Goal: Communication & Community: Participate in discussion

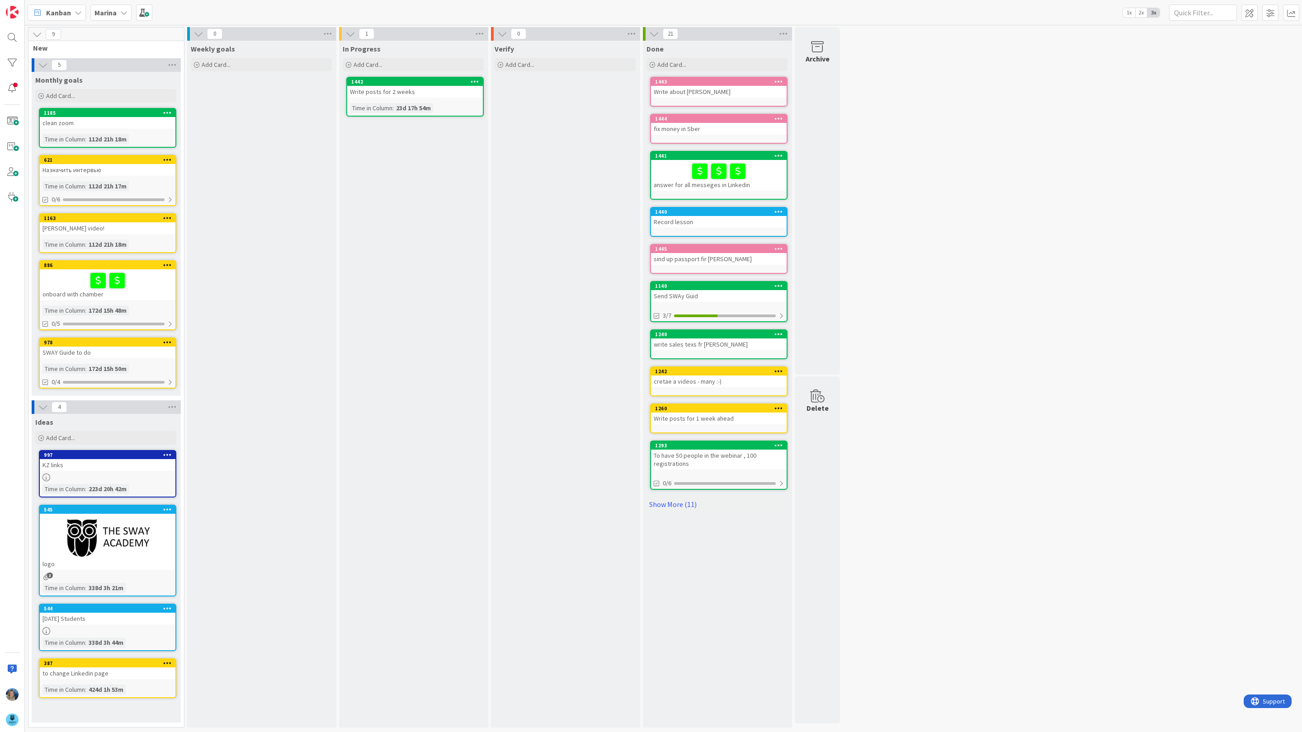
click at [116, 13] on b "Marina" at bounding box center [105, 12] width 22 height 9
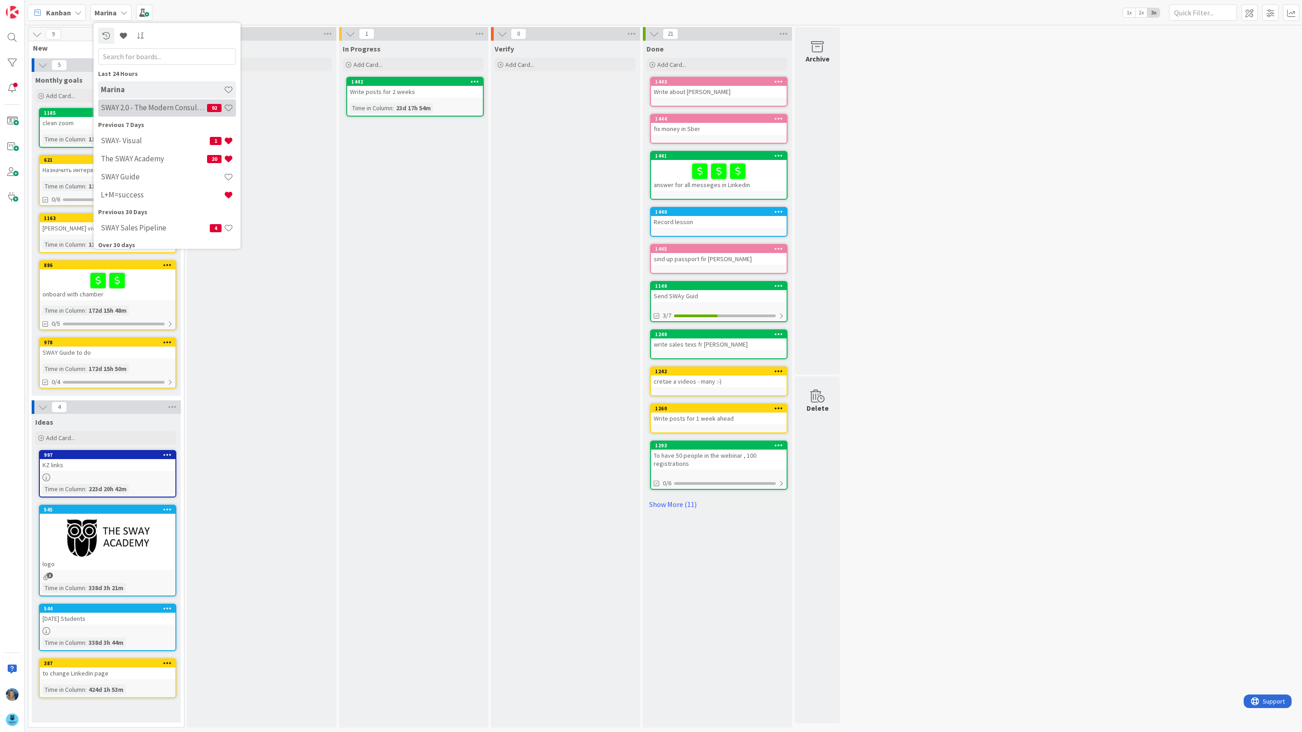
click at [141, 114] on div "SWAY 2.0 - The Modern Consulting Blueprint 92" at bounding box center [167, 107] width 138 height 17
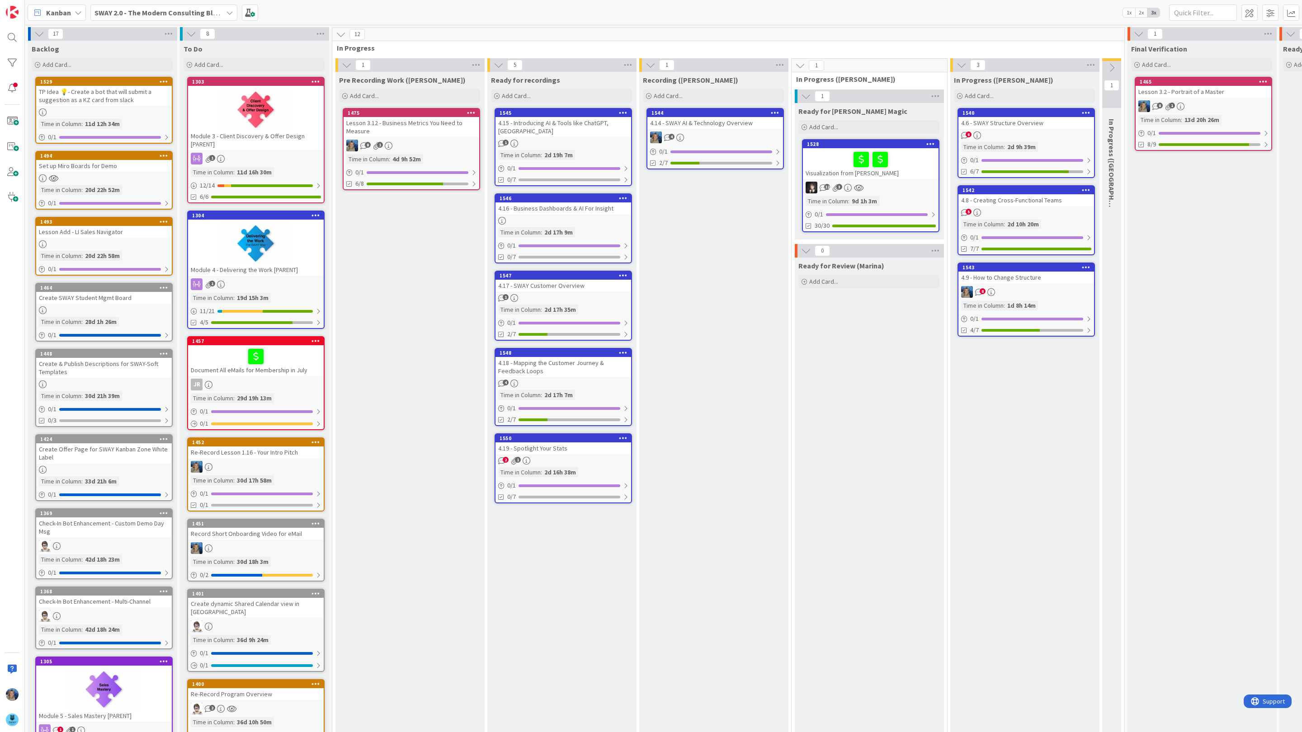
click at [702, 131] on link "1544 4.14 - SWAY AI & Technology Overview 4 0 / 1 2/7" at bounding box center [714, 138] width 137 height 61
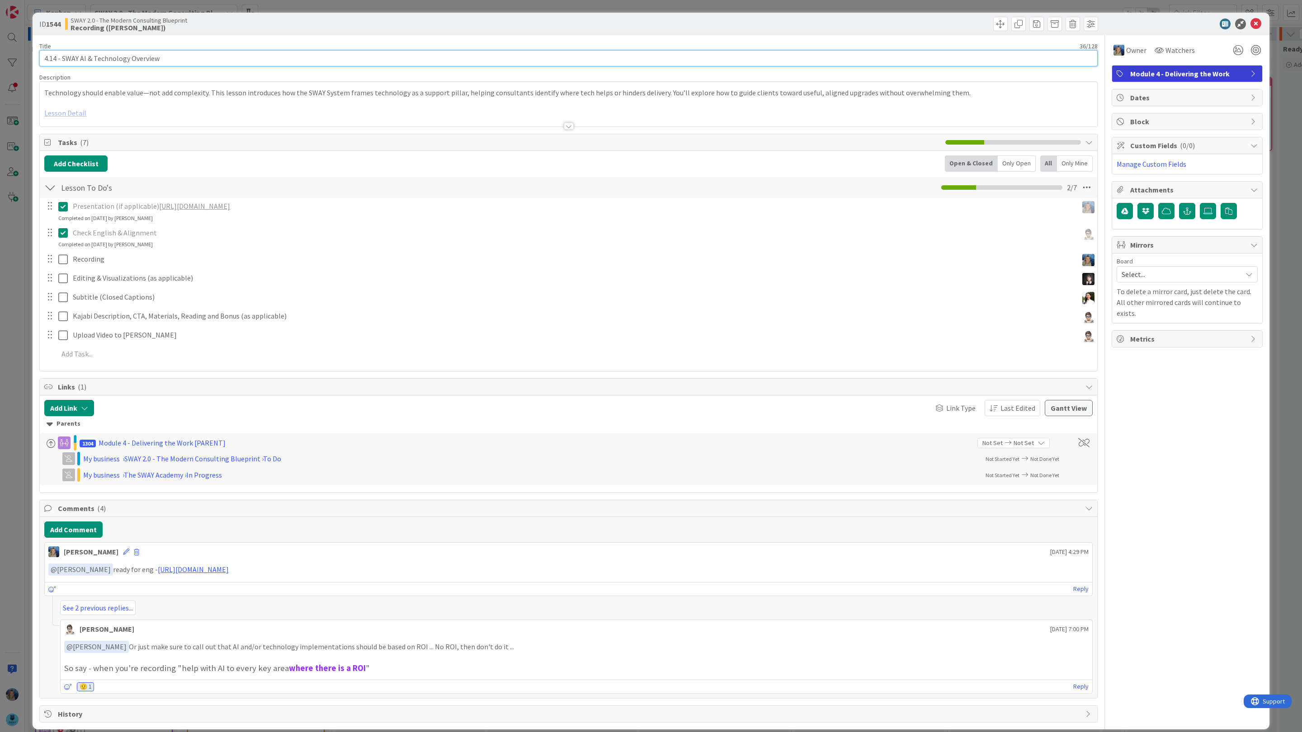
drag, startPoint x: 168, startPoint y: 59, endPoint x: 33, endPoint y: 56, distance: 135.2
click at [33, 56] on div "ID 1544 SWAY 2.0 - The Modern Consulting Blueprint Recording (Marina) Title 36 …" at bounding box center [651, 371] width 1237 height 717
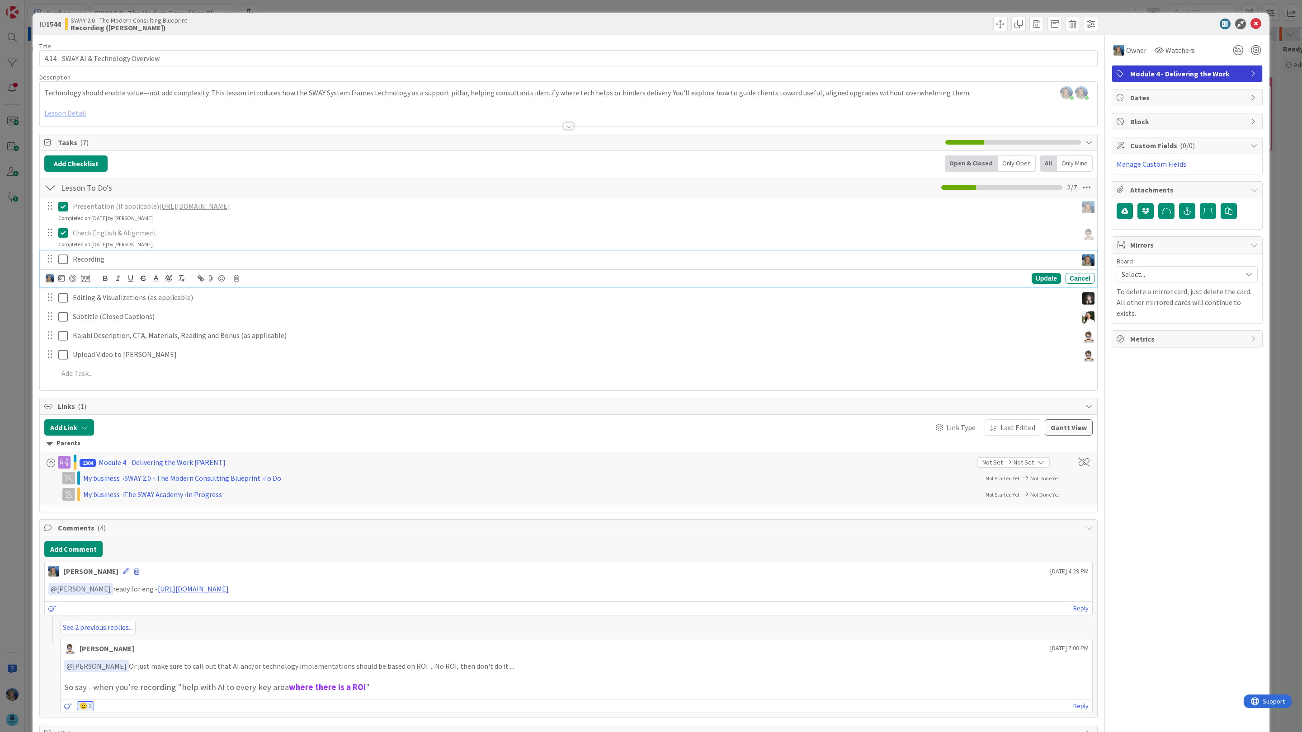
click at [139, 267] on div "Recording" at bounding box center [573, 259] width 1008 height 16
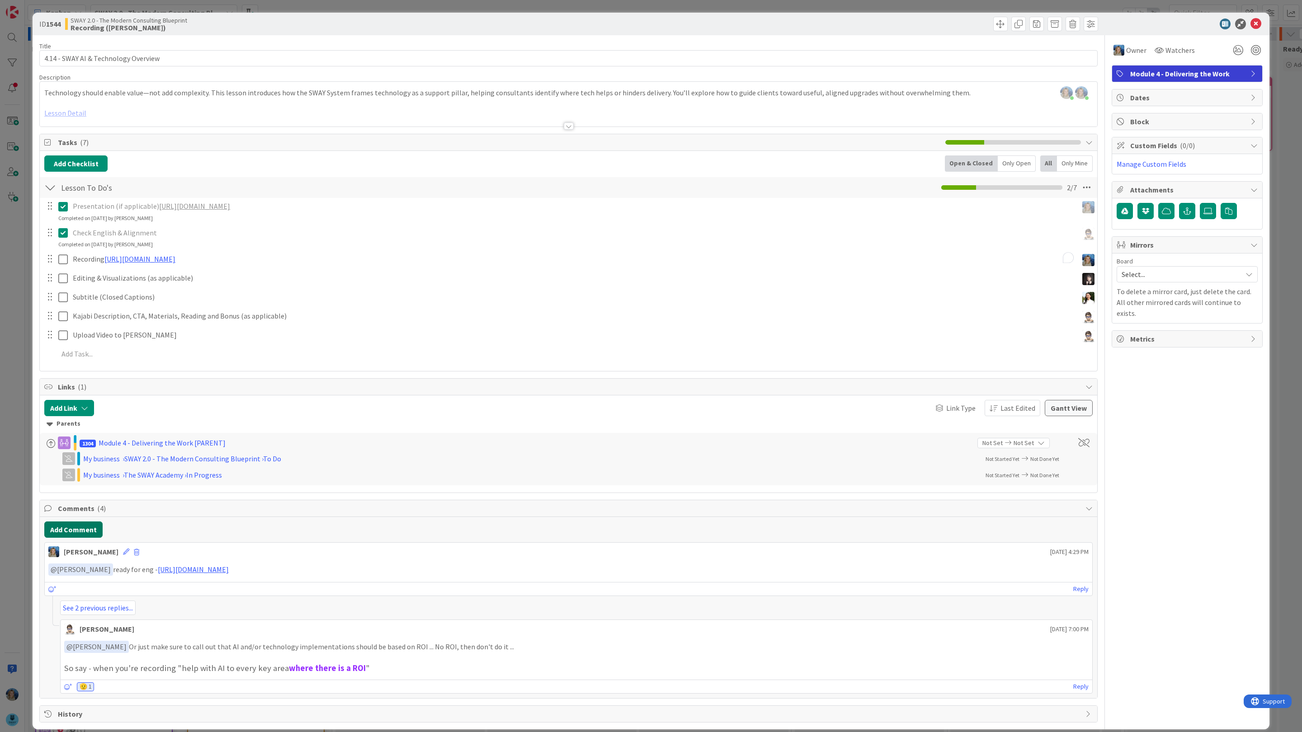
click at [78, 554] on div "Add Comment Marina Alex August 12 2025 4:29 PM ﻿ @ Tana Parker ﻿ ready for eng …" at bounding box center [568, 607] width 1057 height 181
click at [90, 536] on button "Add Comment" at bounding box center [73, 530] width 58 height 16
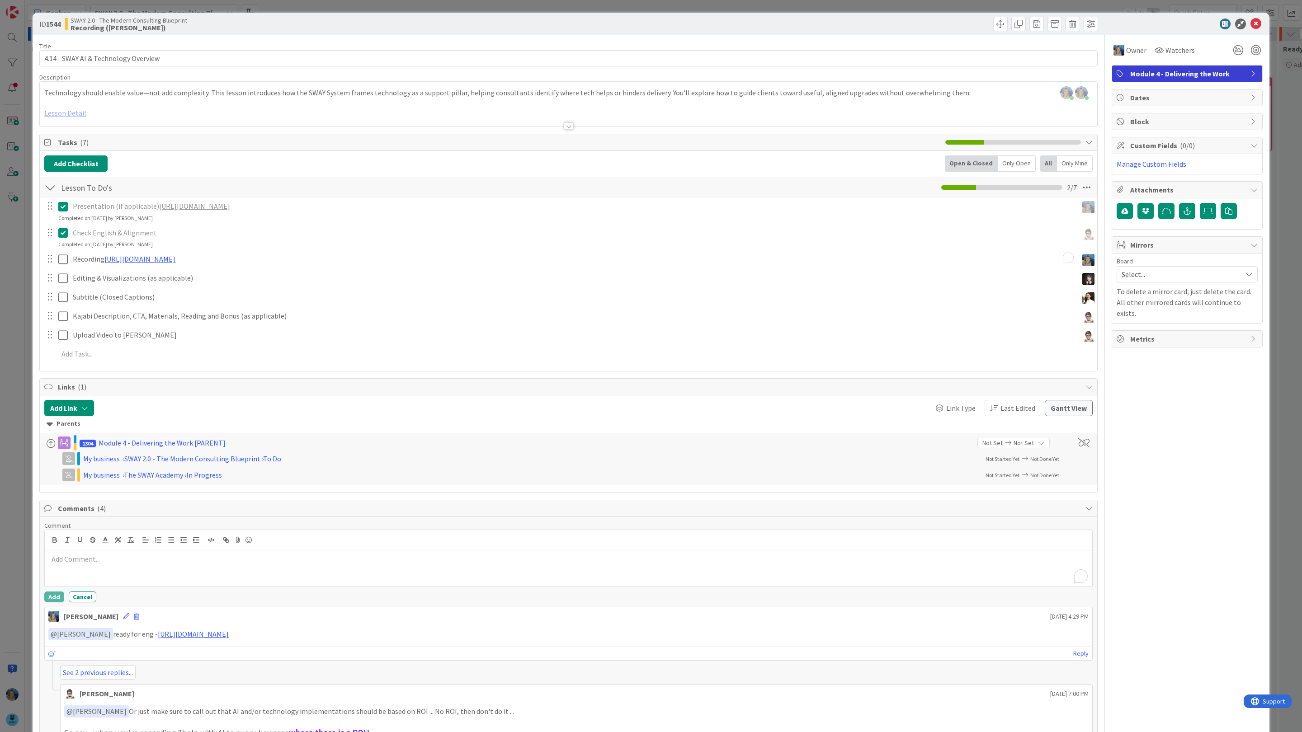
click at [95, 564] on p "To enrich screen reader interactions, please activate Accessibility in Grammarl…" at bounding box center [568, 559] width 1040 height 10
click at [127, 681] on li "[PERSON_NAME]" at bounding box center [121, 680] width 144 height 17
click at [150, 565] on p "﻿ @ Tana Parker ﻿ ready, let me knwi what you think - https://www.veed.io/view/…" at bounding box center [568, 560] width 1040 height 12
click at [46, 598] on button "Add" at bounding box center [54, 597] width 20 height 11
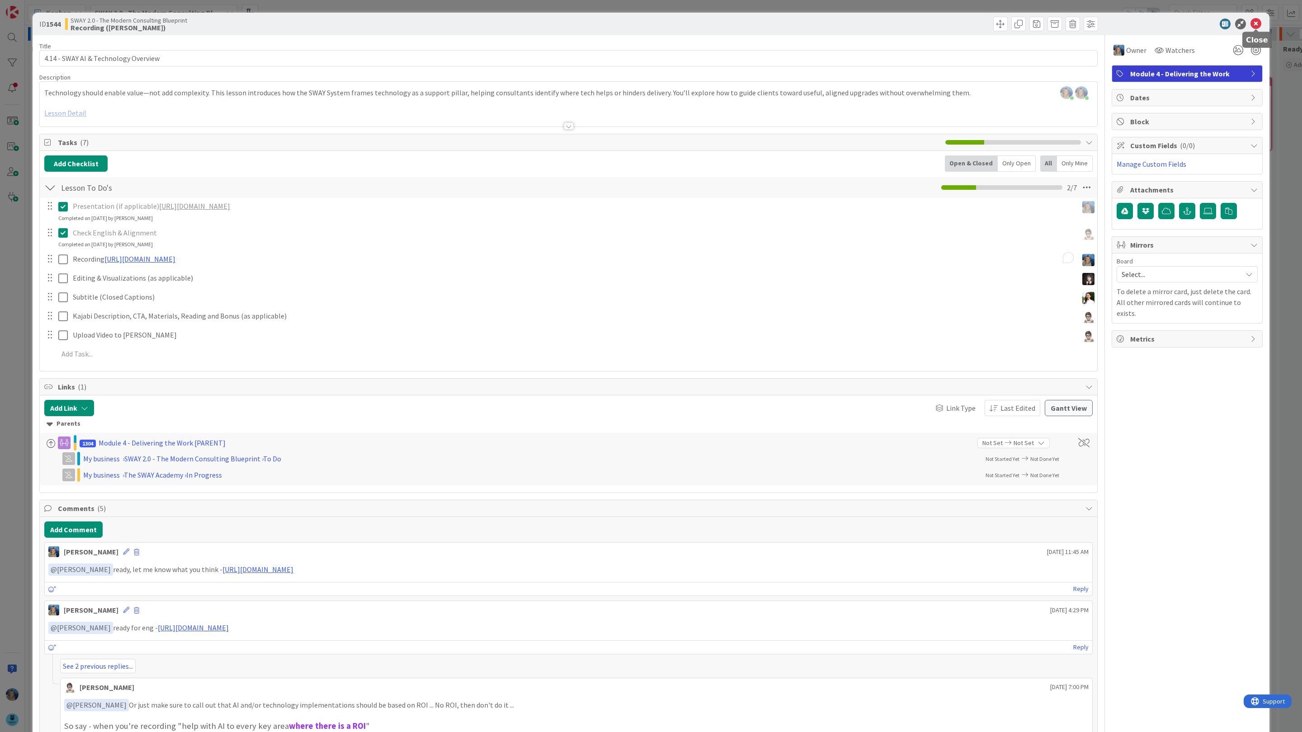
click at [1257, 23] on icon at bounding box center [1255, 24] width 11 height 11
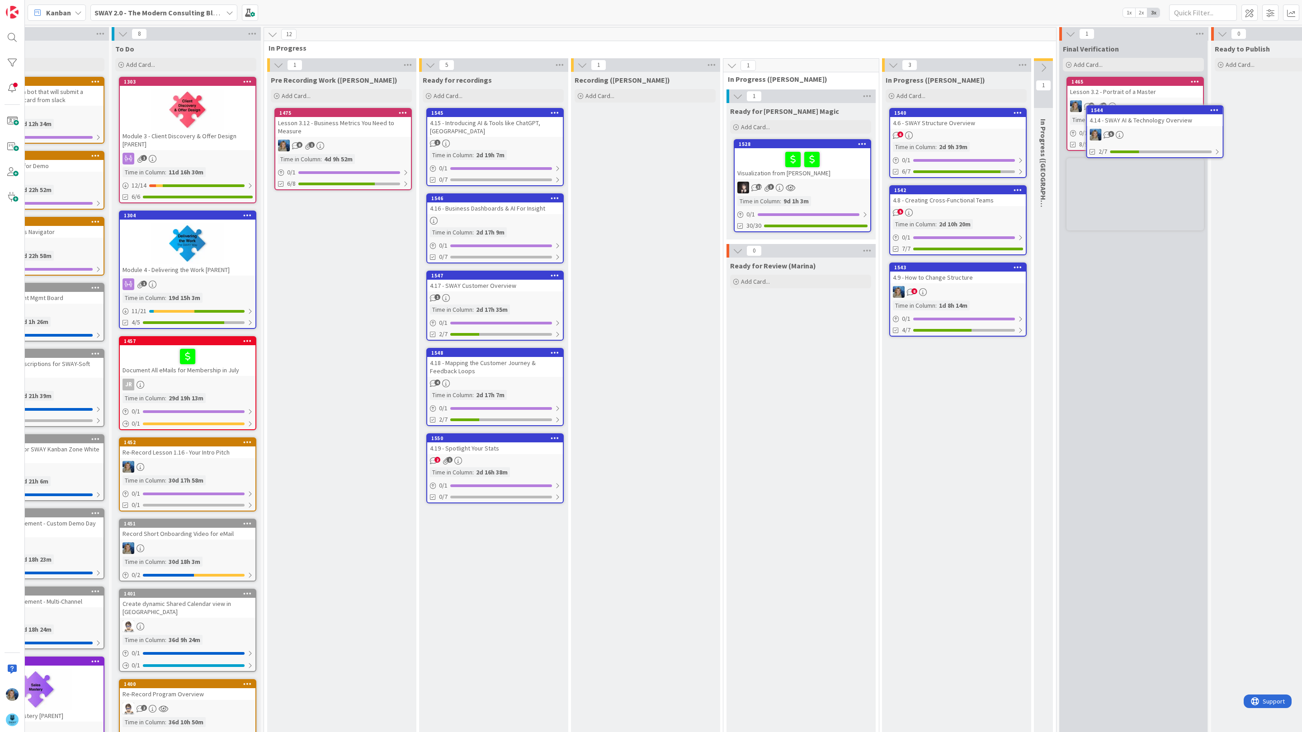
scroll to position [0, 79]
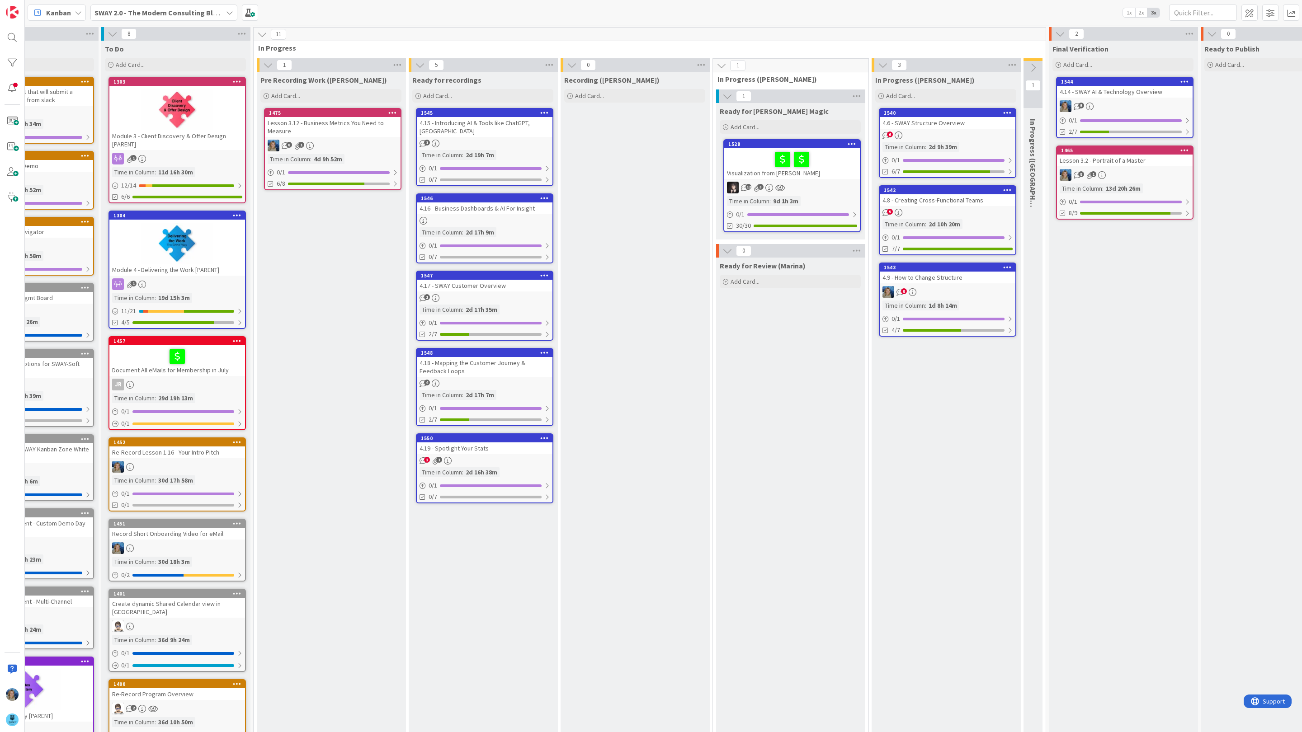
click at [1125, 98] on link "1544 4.14 - SWAY AI & Technology Overview 5 0 / 1 2/7" at bounding box center [1124, 107] width 137 height 61
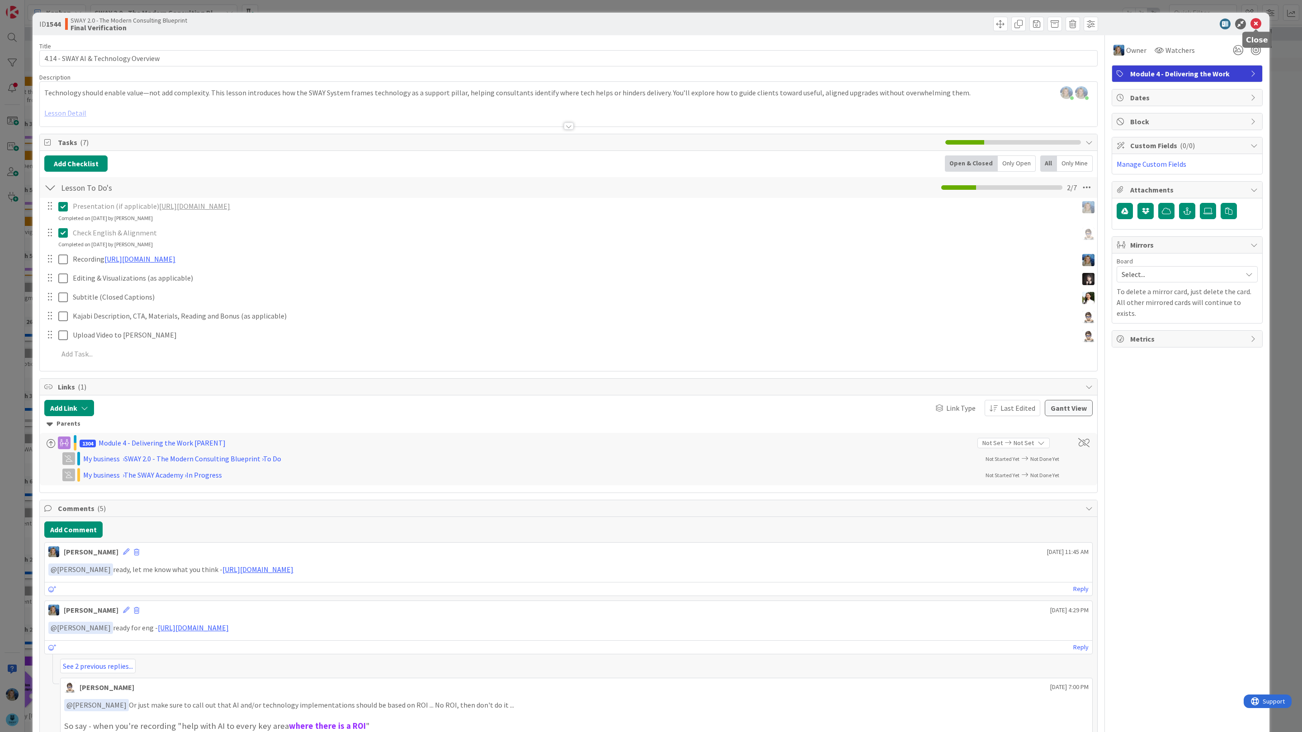
click at [1255, 24] on icon at bounding box center [1255, 24] width 11 height 11
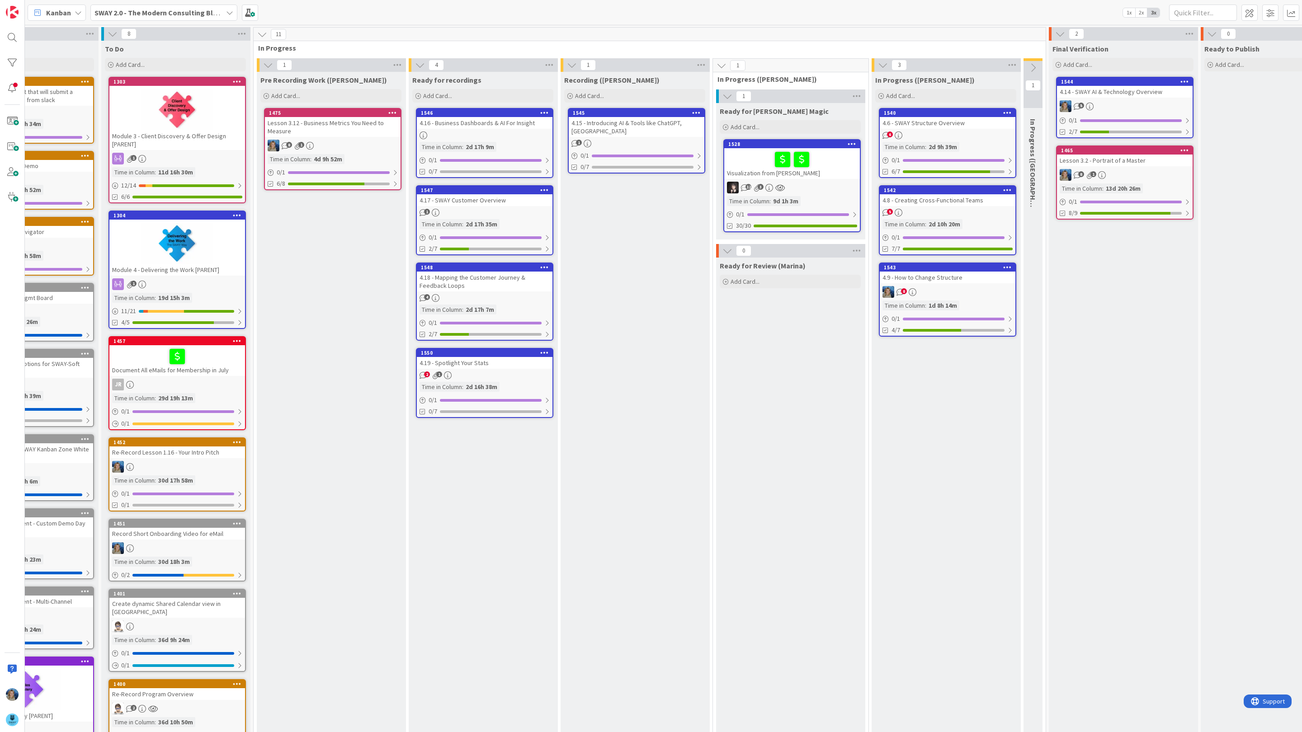
click at [625, 136] on div "4.15 - Introducing AI & Tools like ChatGPT, [GEOGRAPHIC_DATA]" at bounding box center [637, 127] width 136 height 20
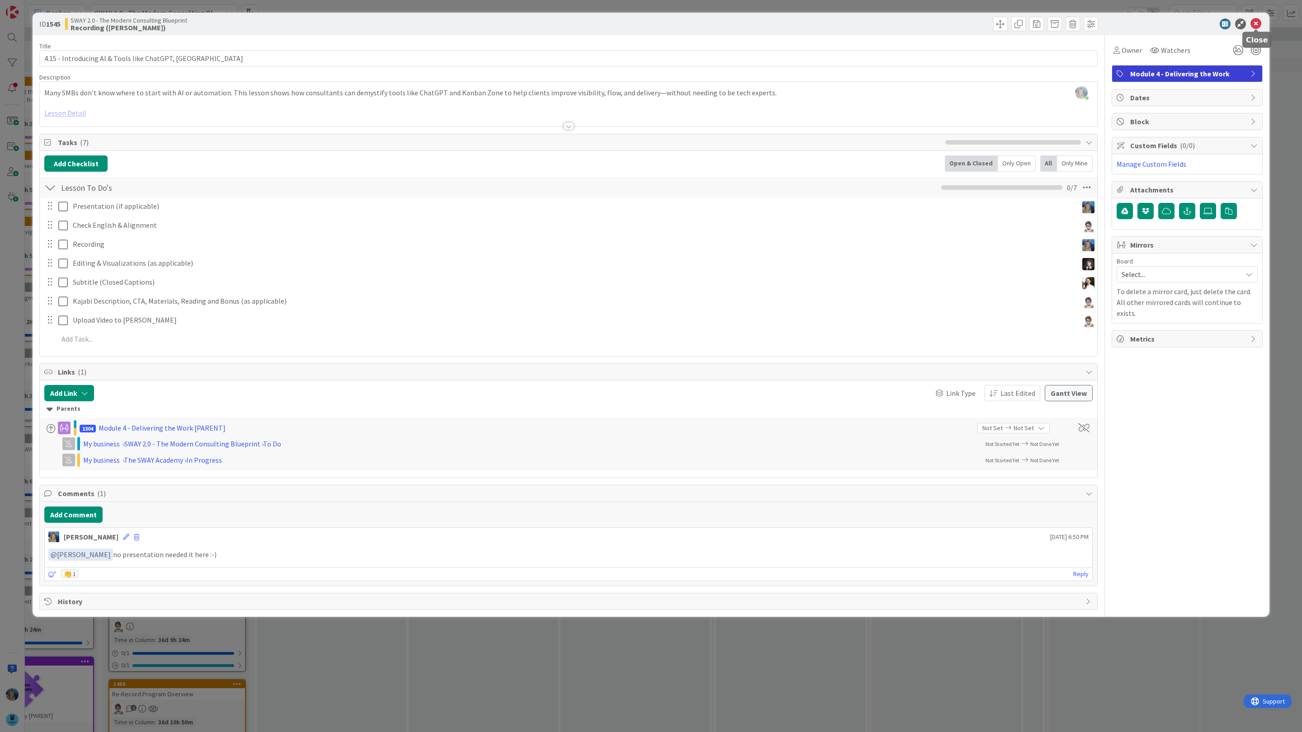
click at [1259, 20] on icon at bounding box center [1255, 24] width 11 height 11
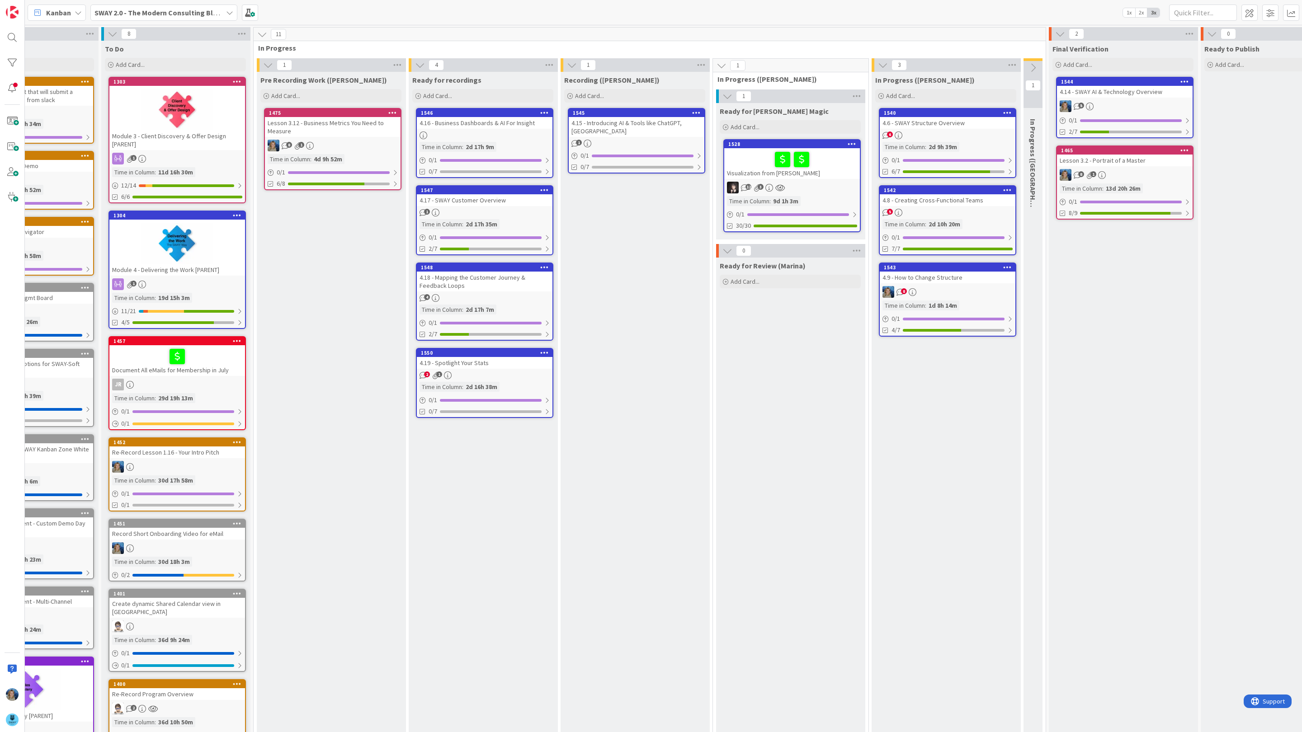
click at [614, 132] on div "4.15 - Introducing AI & Tools like ChatGPT, [GEOGRAPHIC_DATA]" at bounding box center [637, 127] width 136 height 20
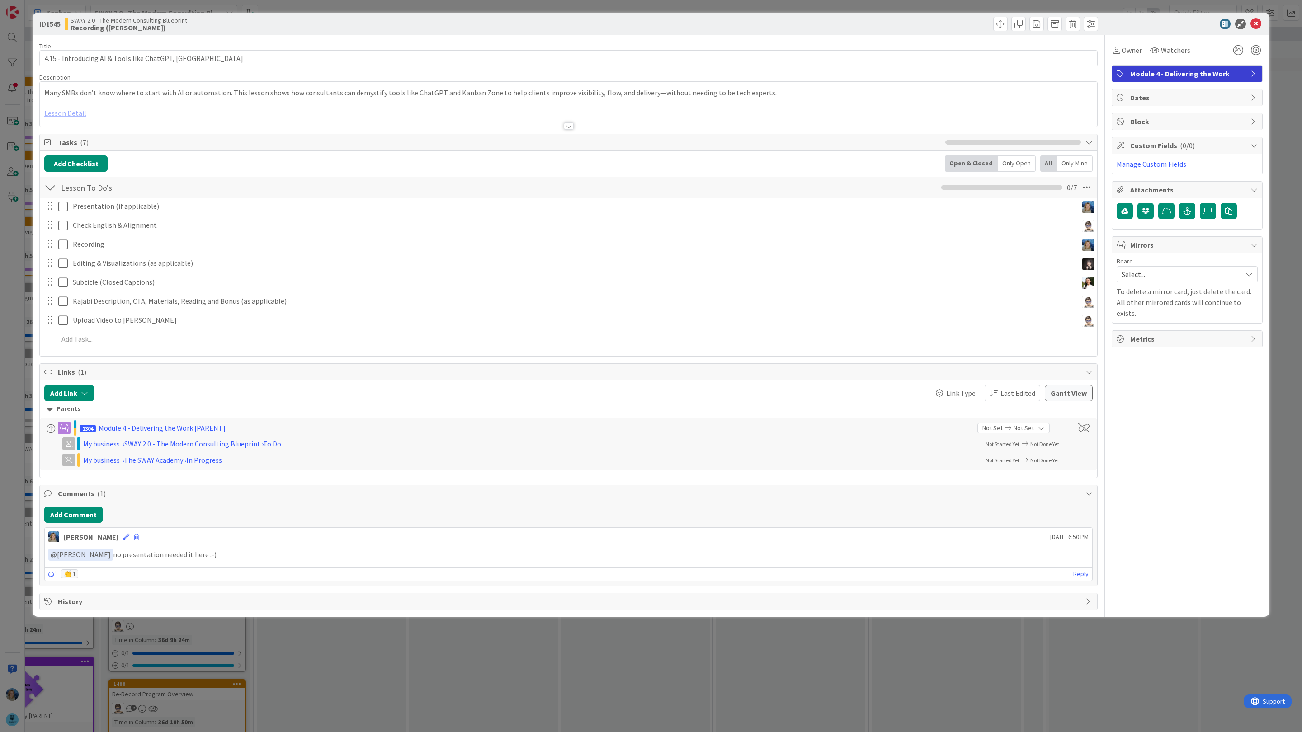
click at [73, 110] on div at bounding box center [568, 114] width 1057 height 23
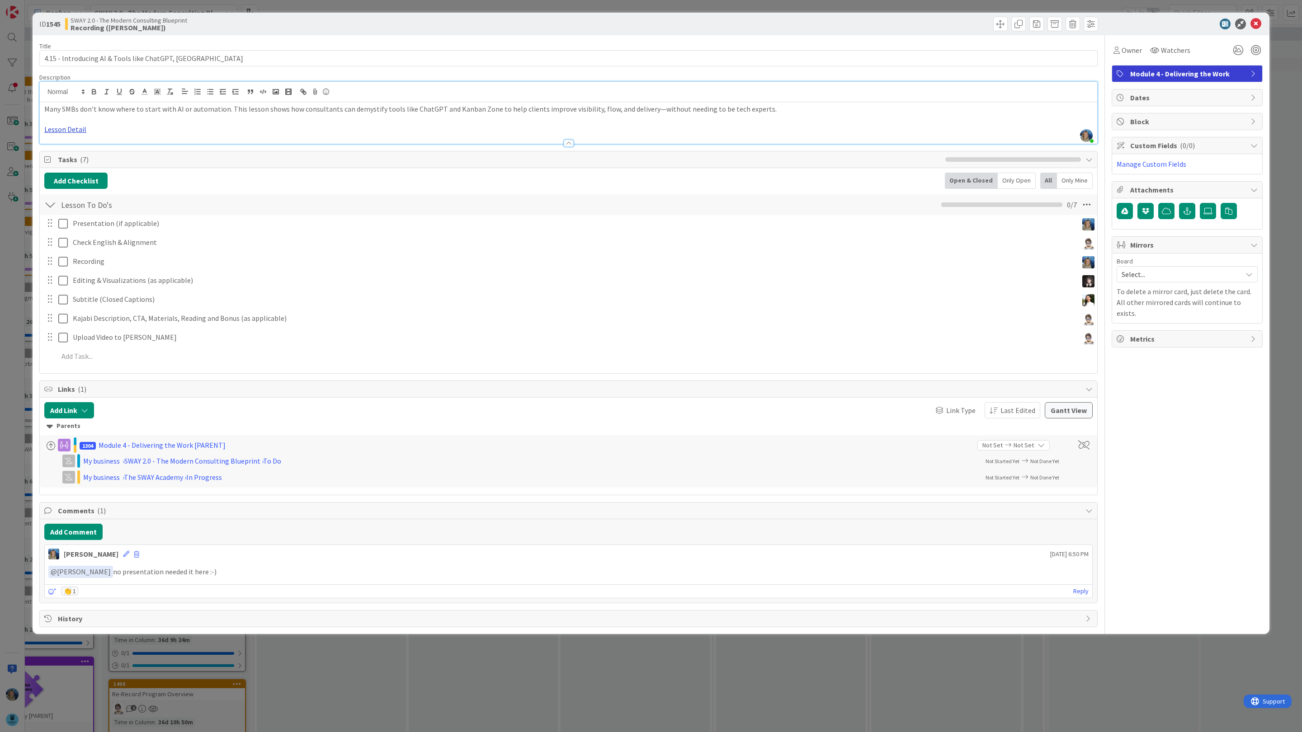
click at [67, 133] on link "Lesson Detail" at bounding box center [65, 129] width 42 height 9
click at [71, 145] on link "https://docs.google.com/document/d/14RdFdWmS5_Dwk67HA_nLjGy1Q_AyDc_2SNS5wFANk9Q…" at bounding box center [66, 147] width 62 height 12
click at [1256, 24] on icon at bounding box center [1255, 24] width 11 height 11
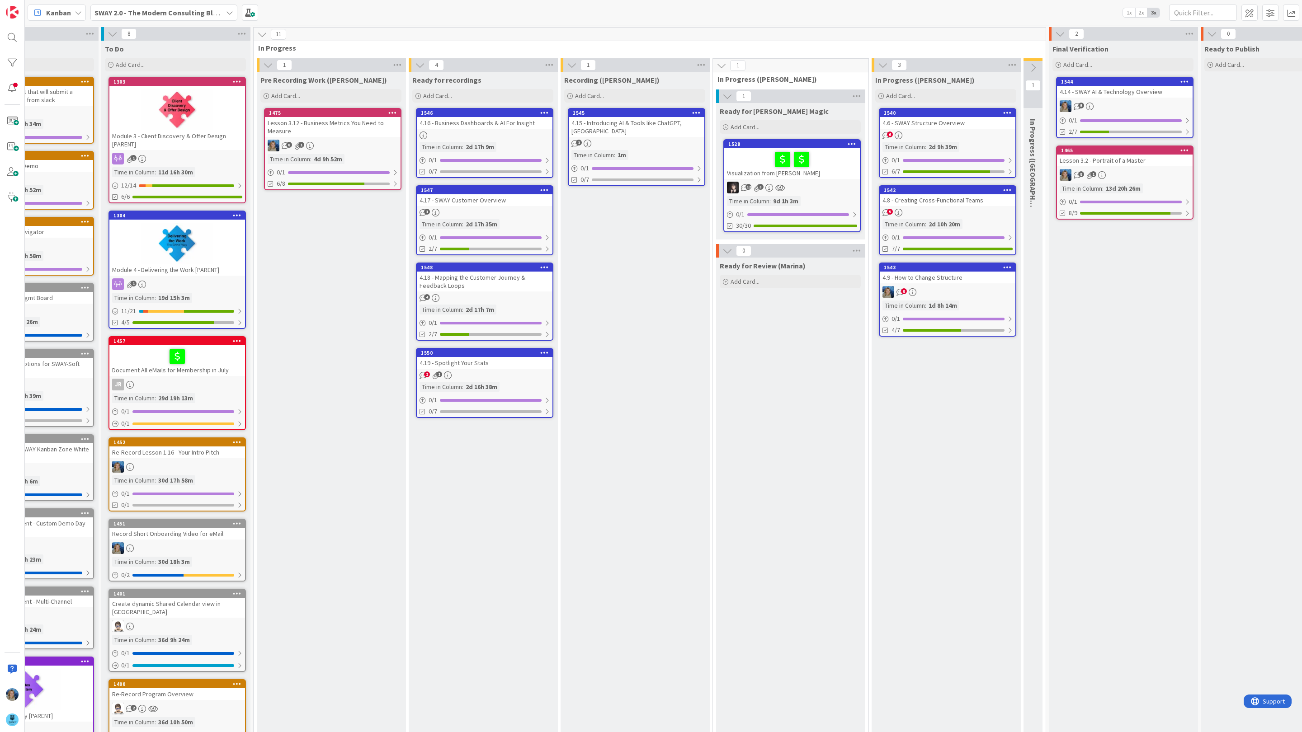
click at [582, 127] on div "4.15 - Introducing AI & Tools like ChatGPT, [GEOGRAPHIC_DATA]" at bounding box center [637, 127] width 136 height 20
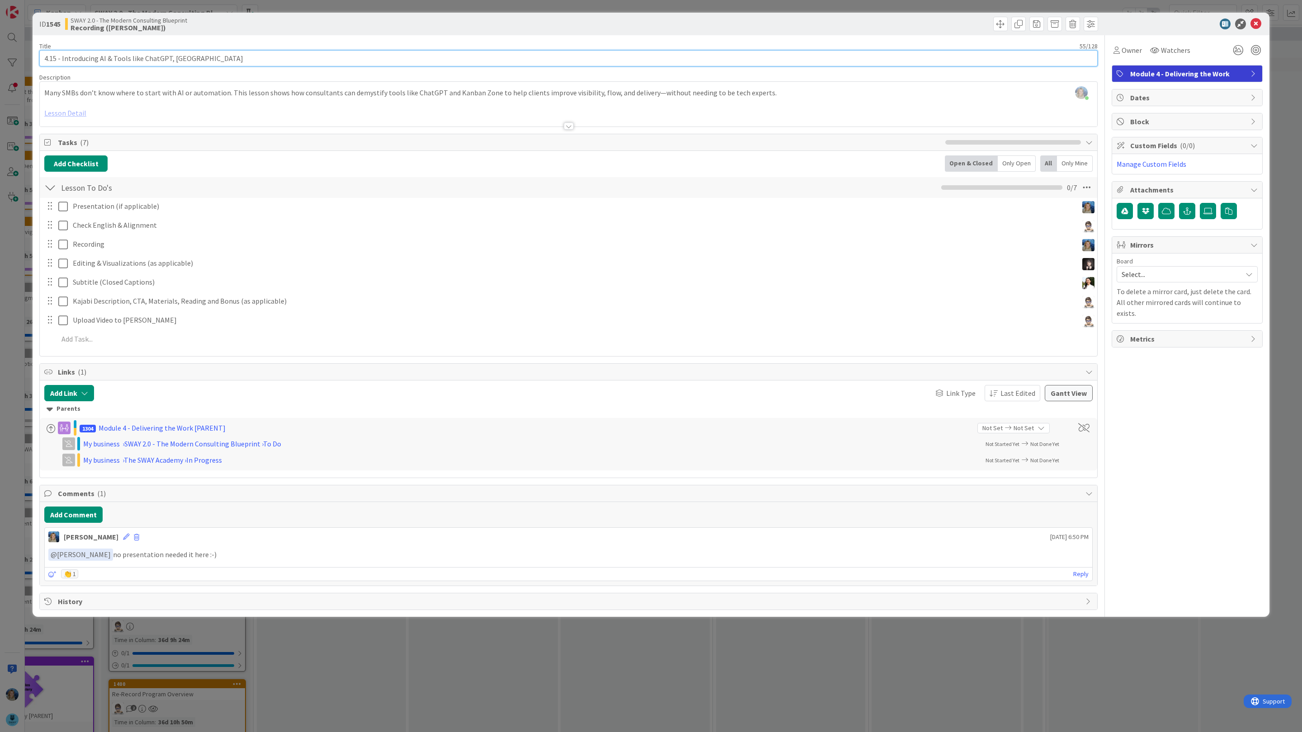
drag, startPoint x: 255, startPoint y: 58, endPoint x: 33, endPoint y: 59, distance: 222.8
click at [33, 59] on div "ID 1545 SWAY 2.0 - The Modern Consulting Blueprint Recording (Marina) Title 55 …" at bounding box center [651, 315] width 1237 height 604
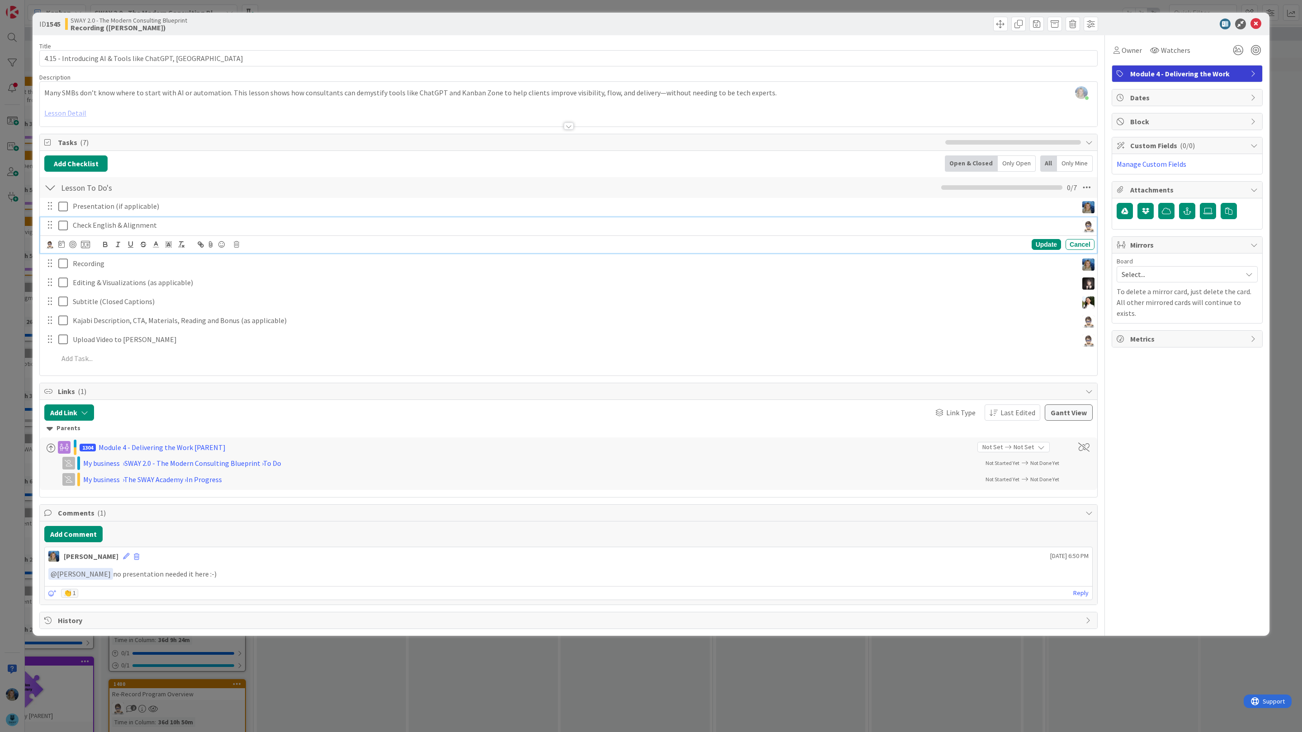
click at [168, 230] on p "Check English & Alignment" at bounding box center [573, 225] width 1001 height 10
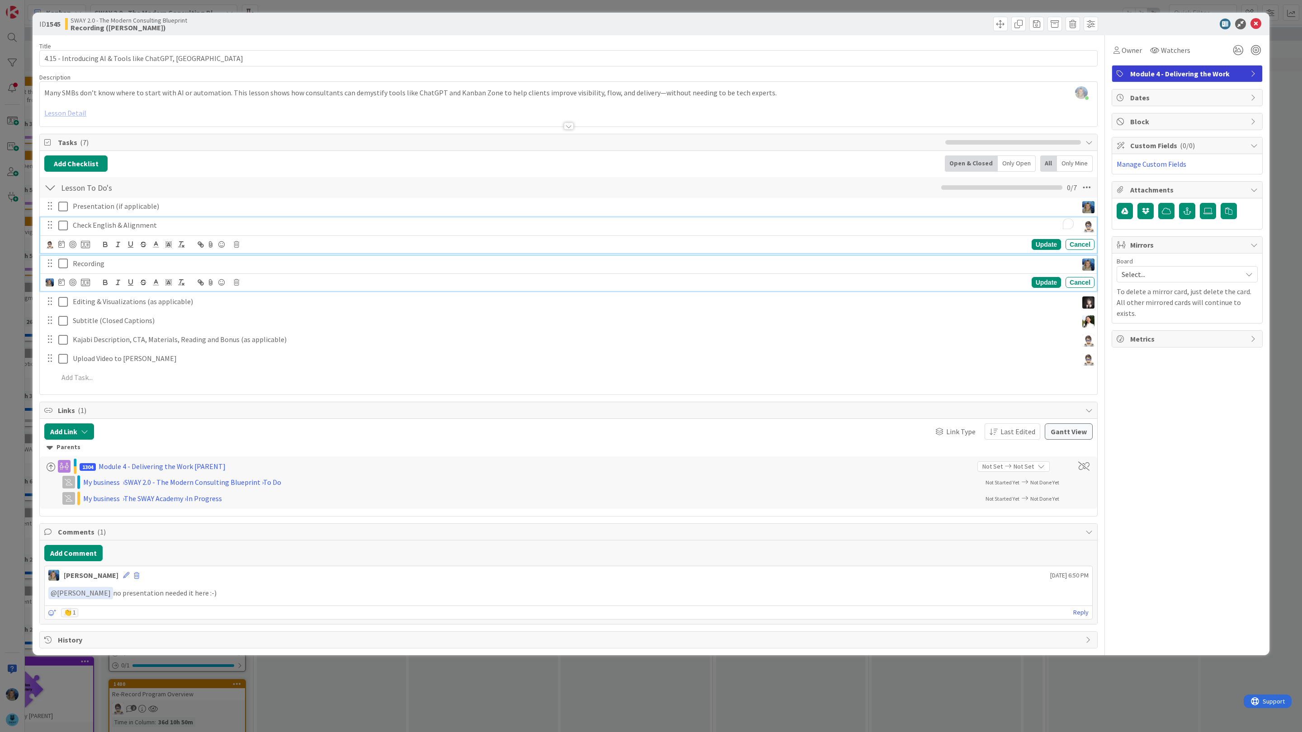
click at [141, 263] on p "Recording" at bounding box center [573, 264] width 1001 height 10
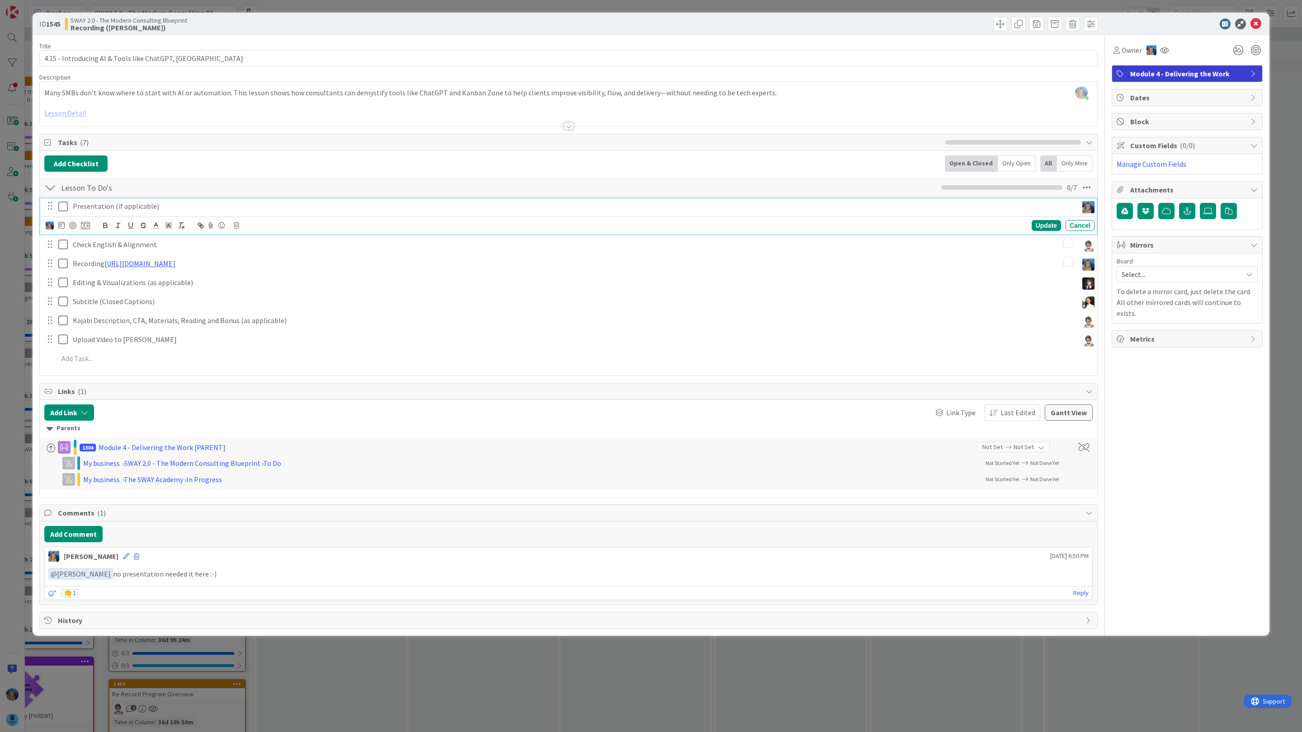
click at [69, 206] on div "Presentation (if applicable)" at bounding box center [573, 206] width 1008 height 16
click at [65, 205] on icon at bounding box center [65, 206] width 14 height 11
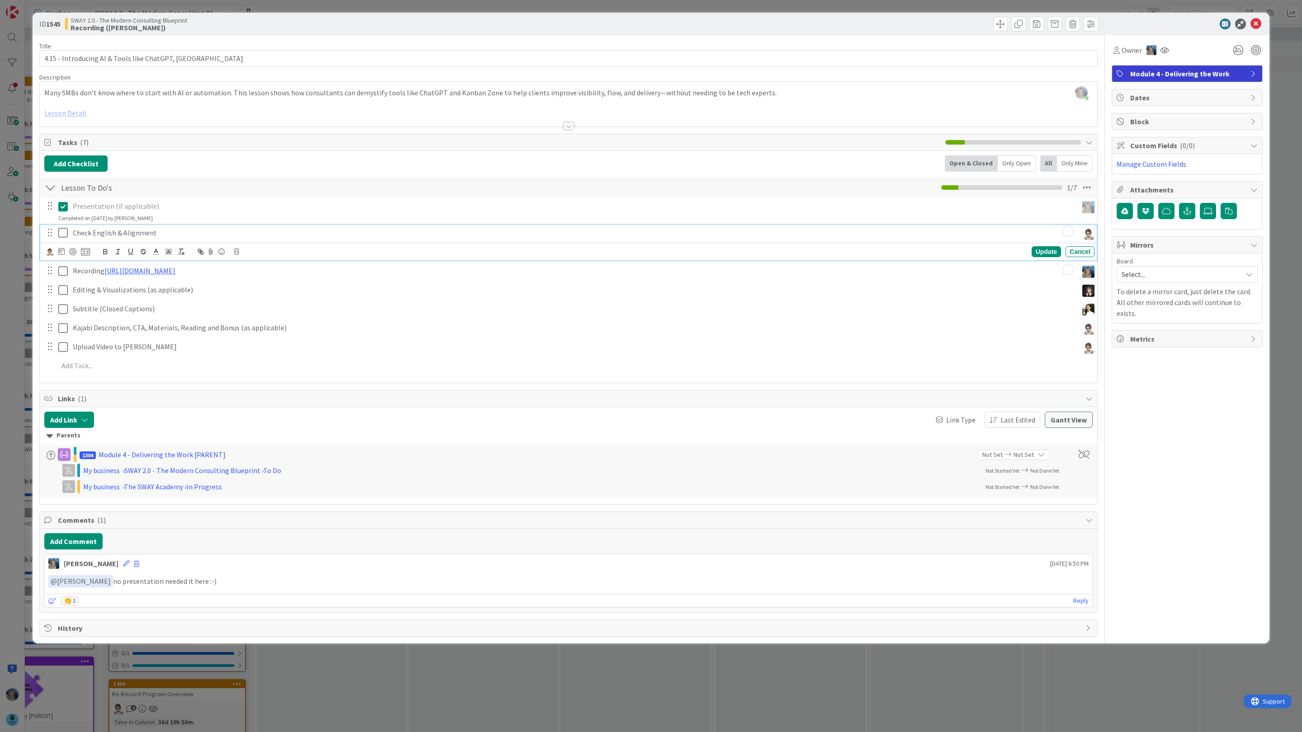
click at [64, 236] on icon at bounding box center [65, 232] width 14 height 11
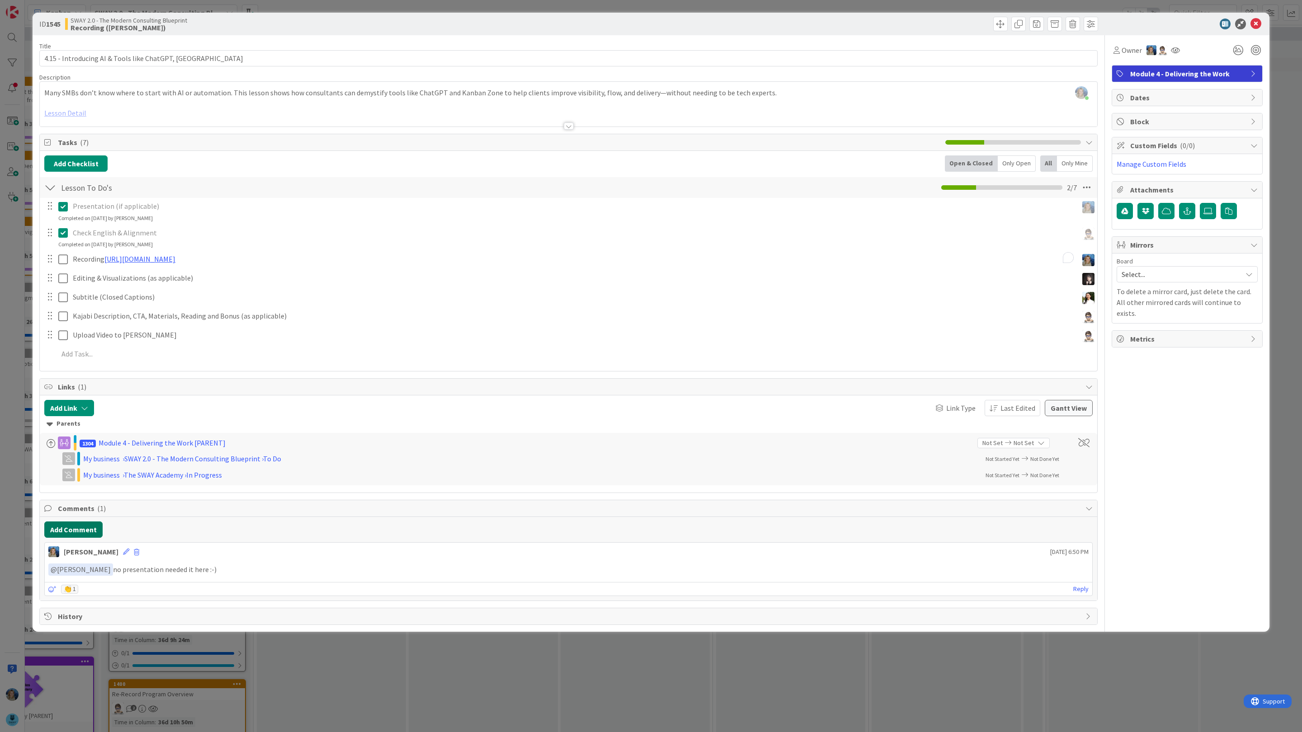
click at [92, 532] on button "Add Comment" at bounding box center [73, 530] width 58 height 16
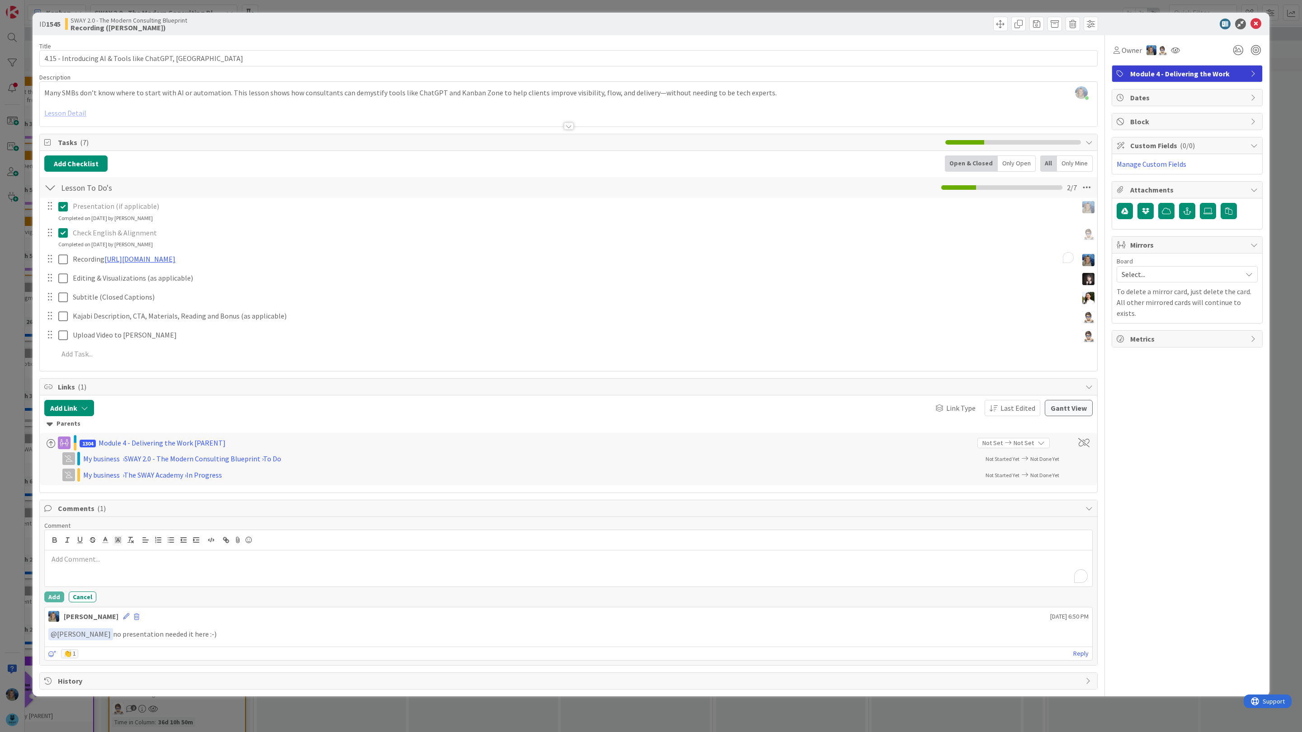
click at [94, 564] on p "To enrich screen reader interactions, please activate Accessibility in Grammarl…" at bounding box center [568, 559] width 1040 height 10
click at [120, 684] on li "[PERSON_NAME]" at bounding box center [121, 680] width 144 height 17
drag, startPoint x: 127, startPoint y: 563, endPoint x: 119, endPoint y: 562, distance: 7.7
click at [119, 562] on p "﻿ @ Tana Parker ﻿ here is teh video - please check descrription and matirla fir…" at bounding box center [568, 560] width 1040 height 12
click at [207, 563] on p "﻿ @ Tana Parker ﻿ here is tthe video - please check descrription and matirla fi…" at bounding box center [568, 560] width 1040 height 12
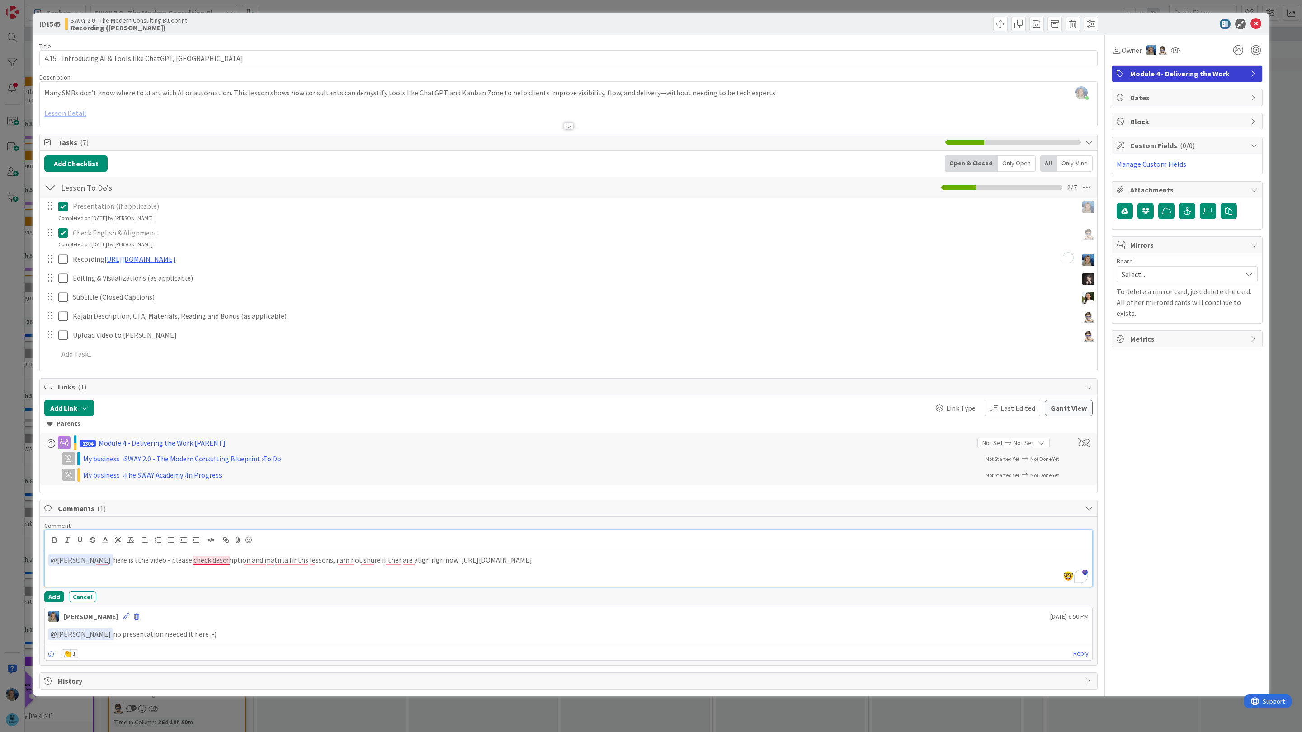
click at [215, 563] on p "﻿ @ Tana Parker ﻿ here is tthe video - please check descrription and matirla fi…" at bounding box center [568, 560] width 1040 height 12
click at [293, 561] on p "﻿ @ Tana Parker ﻿ here is tthe video - please check description and material fo…" at bounding box center [568, 560] width 1040 height 12
click at [295, 563] on p "﻿ @ Tana Parker ﻿ here is tthe video - please check description and material fo…" at bounding box center [568, 560] width 1040 height 12
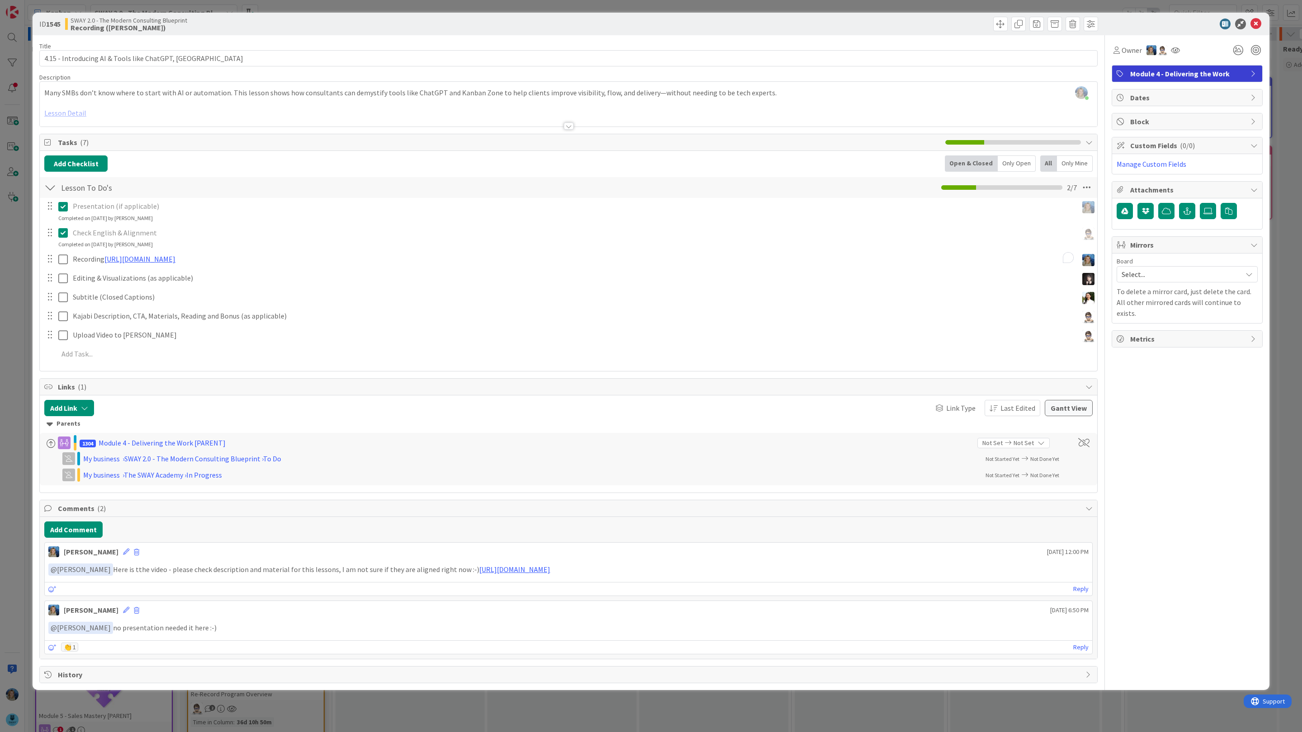
scroll to position [0, 79]
click at [1256, 23] on icon at bounding box center [1255, 24] width 11 height 11
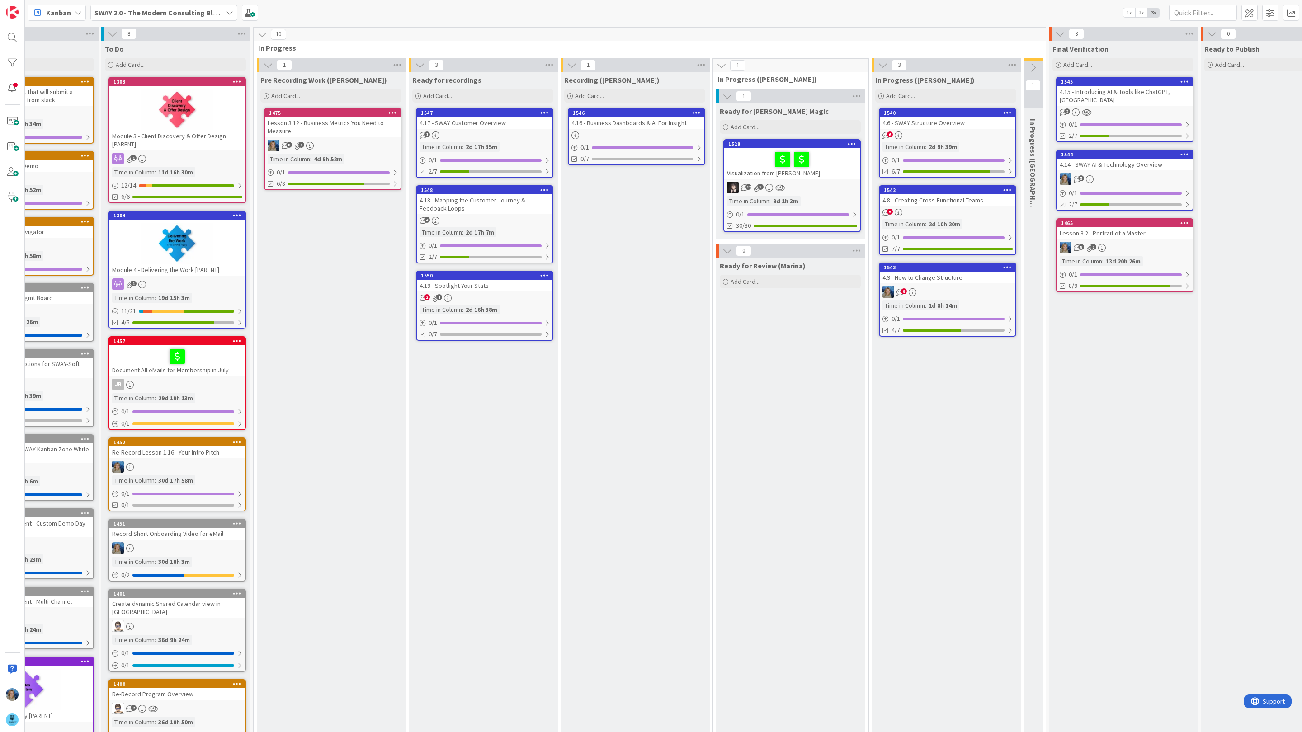
click at [635, 124] on div "4.16 - Business Dashboards & AI For Insight" at bounding box center [637, 123] width 136 height 12
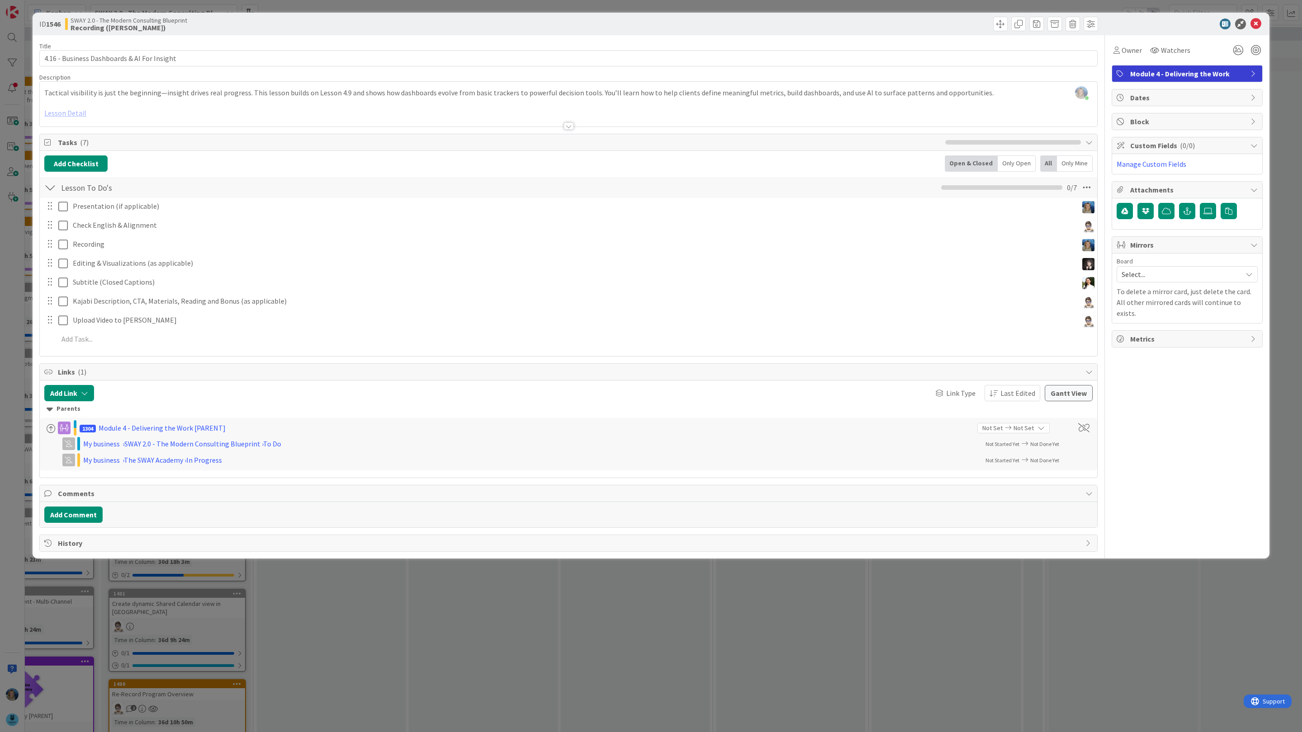
click at [76, 111] on div at bounding box center [568, 114] width 1057 height 23
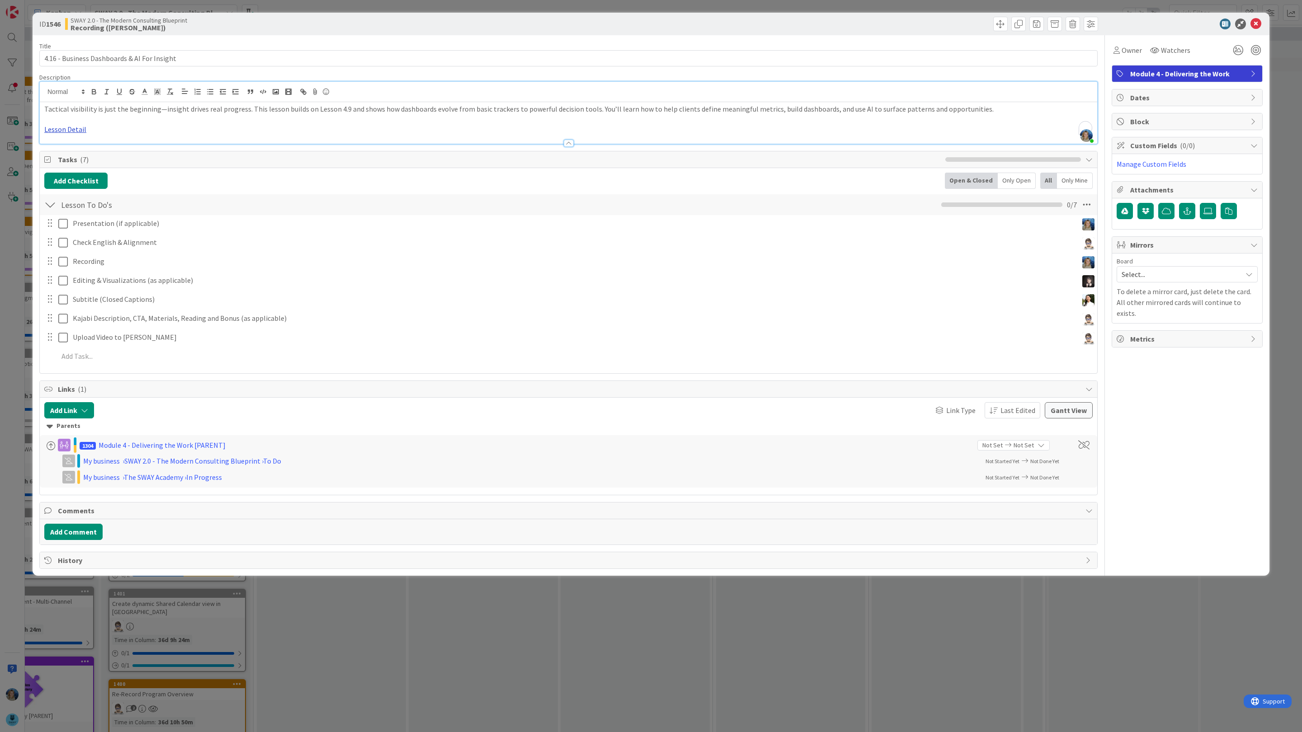
click at [72, 132] on link "Lesson Detail" at bounding box center [65, 129] width 42 height 9
click at [72, 147] on link "https://docs.google.com/document/d/1X0JZaFvXQvbQgCN0v3py6pZK-jv14njKAkWlbvLKWBM…" at bounding box center [66, 147] width 62 height 12
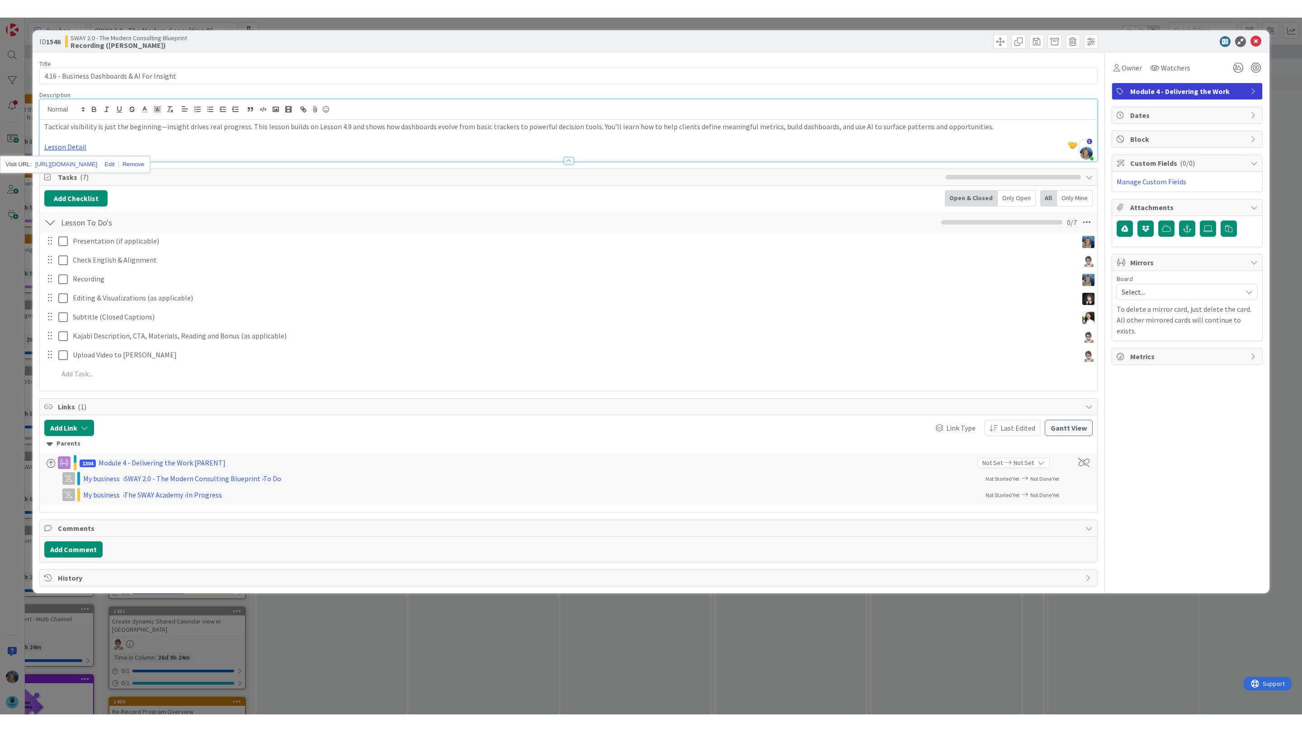
scroll to position [0, 79]
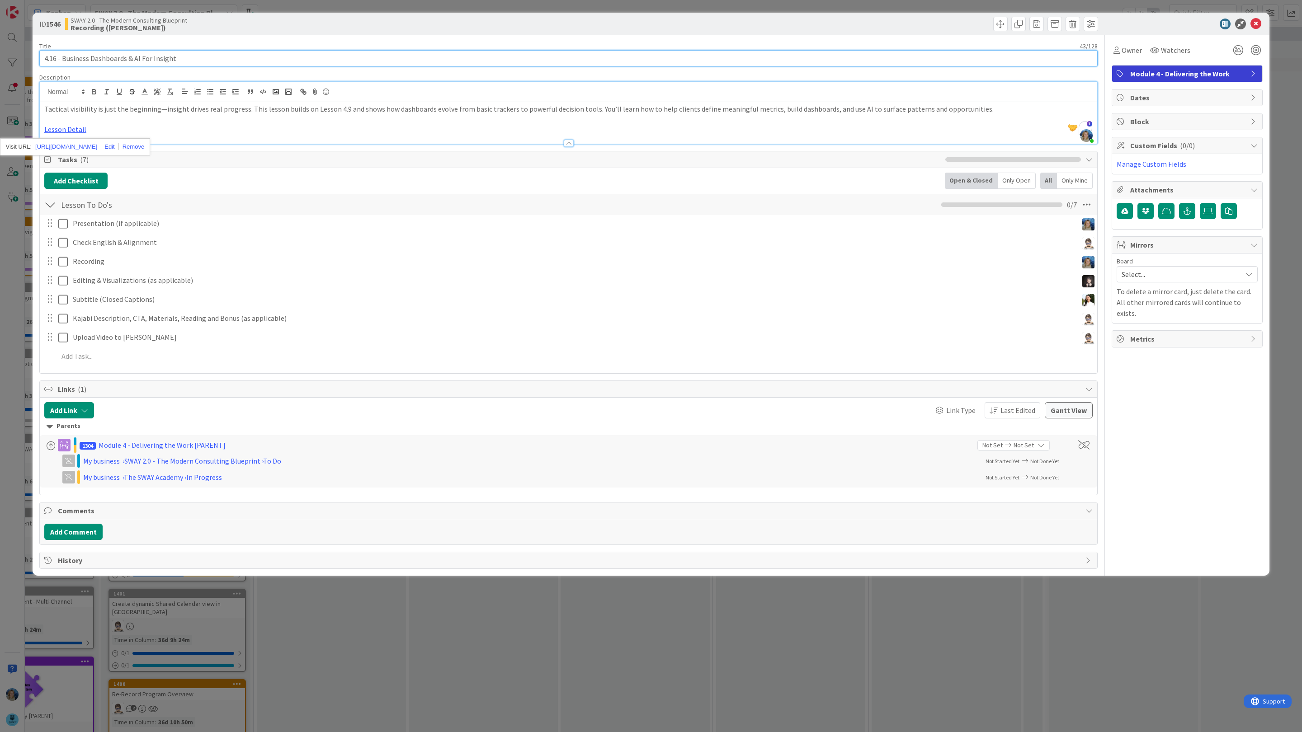
drag, startPoint x: 182, startPoint y: 61, endPoint x: 32, endPoint y: 61, distance: 150.0
click at [33, 61] on div "ID 1546 SWAY 2.0 - The Modern Consulting Blueprint Recording (Marina) Title 43 …" at bounding box center [651, 294] width 1237 height 563
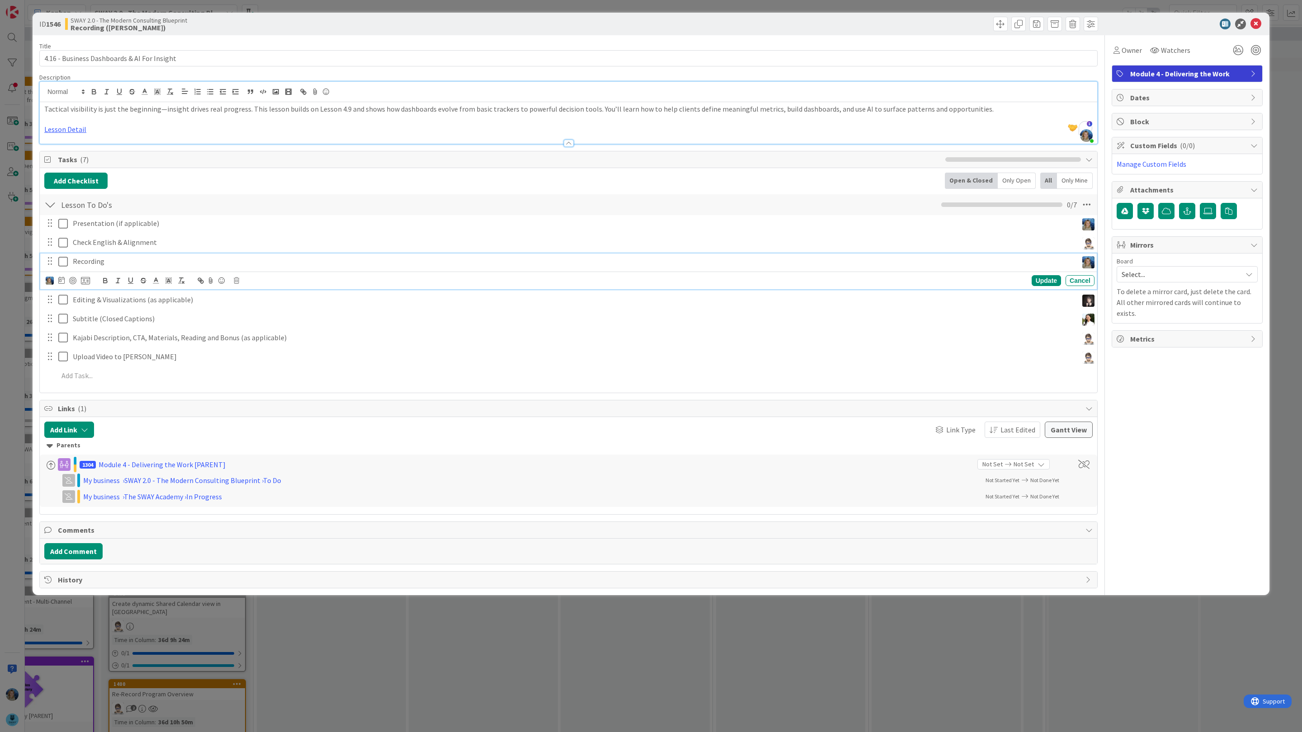
click at [162, 267] on p "Recording" at bounding box center [573, 261] width 1001 height 10
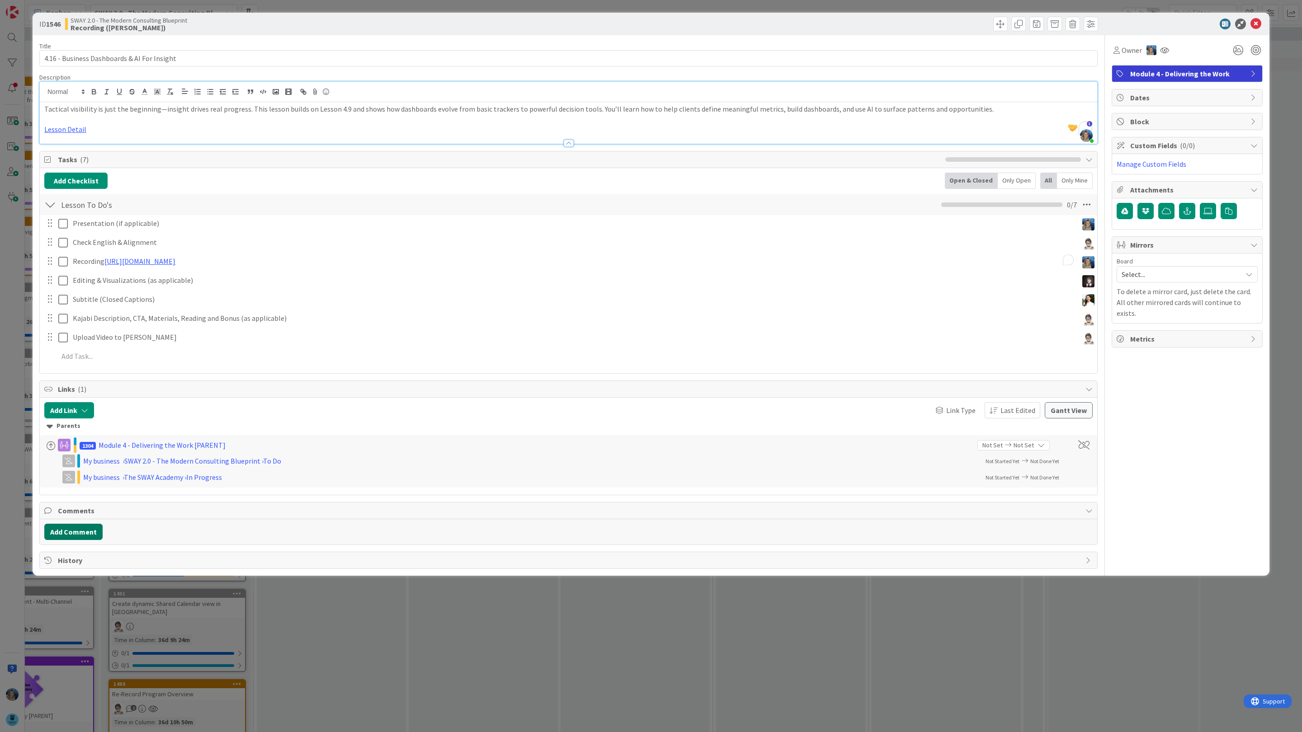
click at [84, 559] on div "Title 43 / 128 4.16 - Business Dashboards & AI For Insight Description Marina A…" at bounding box center [568, 302] width 1058 height 534
click at [86, 538] on button "Add Comment" at bounding box center [73, 532] width 58 height 16
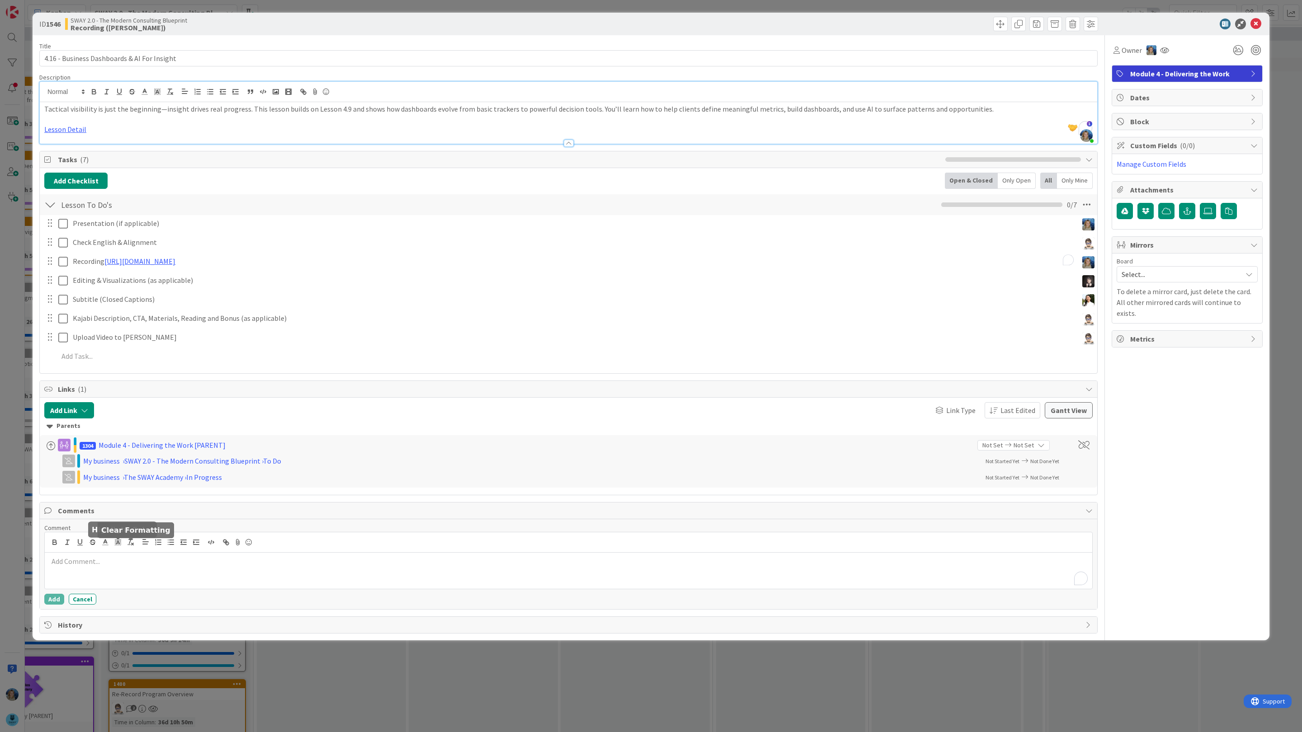
click at [122, 567] on p "To enrich screen reader interactions, please activate Accessibility in Grammarl…" at bounding box center [568, 561] width 1040 height 10
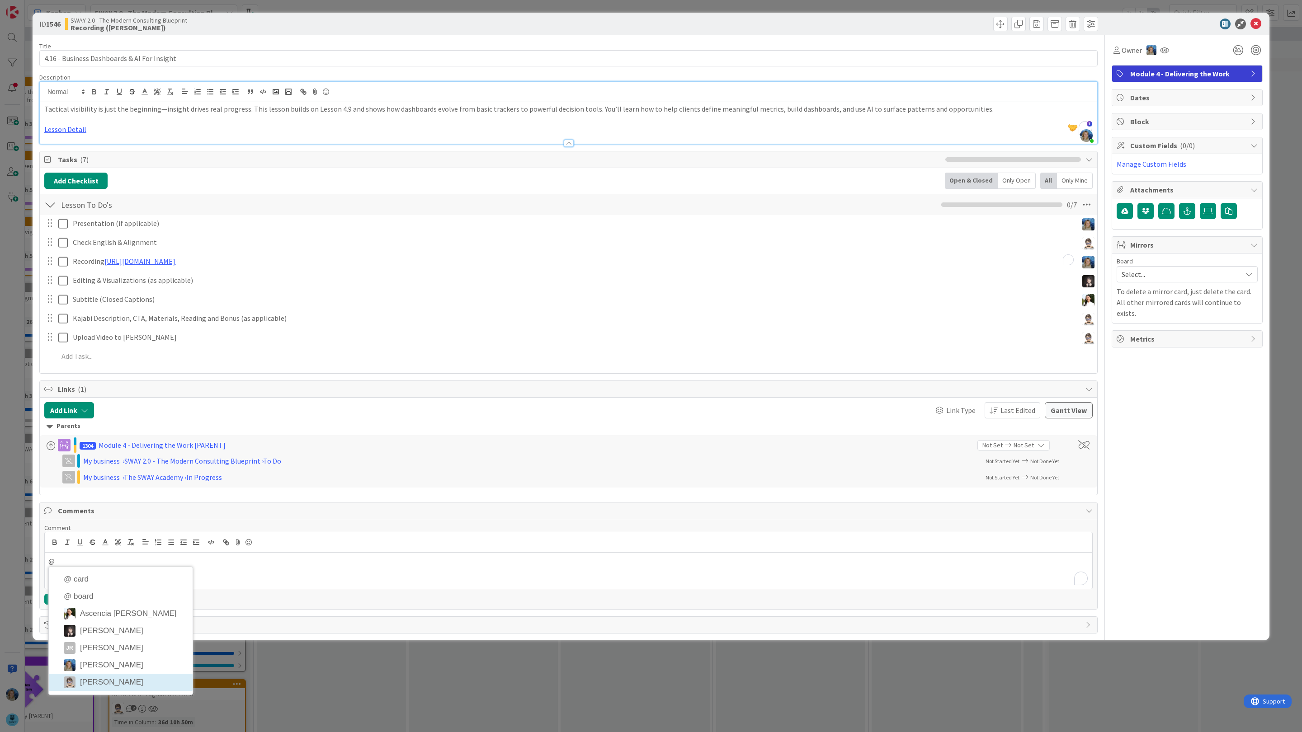
click at [122, 688] on li "[PERSON_NAME]" at bounding box center [121, 682] width 144 height 17
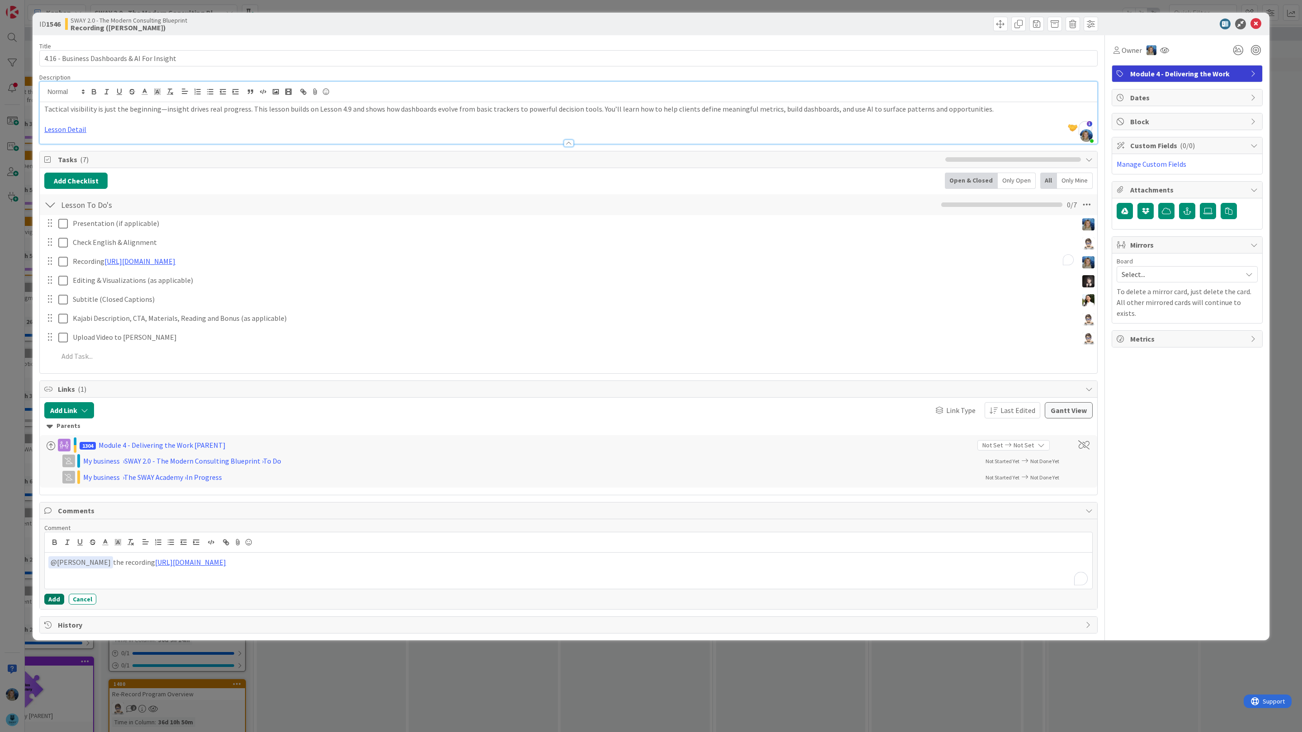
click at [54, 601] on button "Add" at bounding box center [54, 599] width 20 height 11
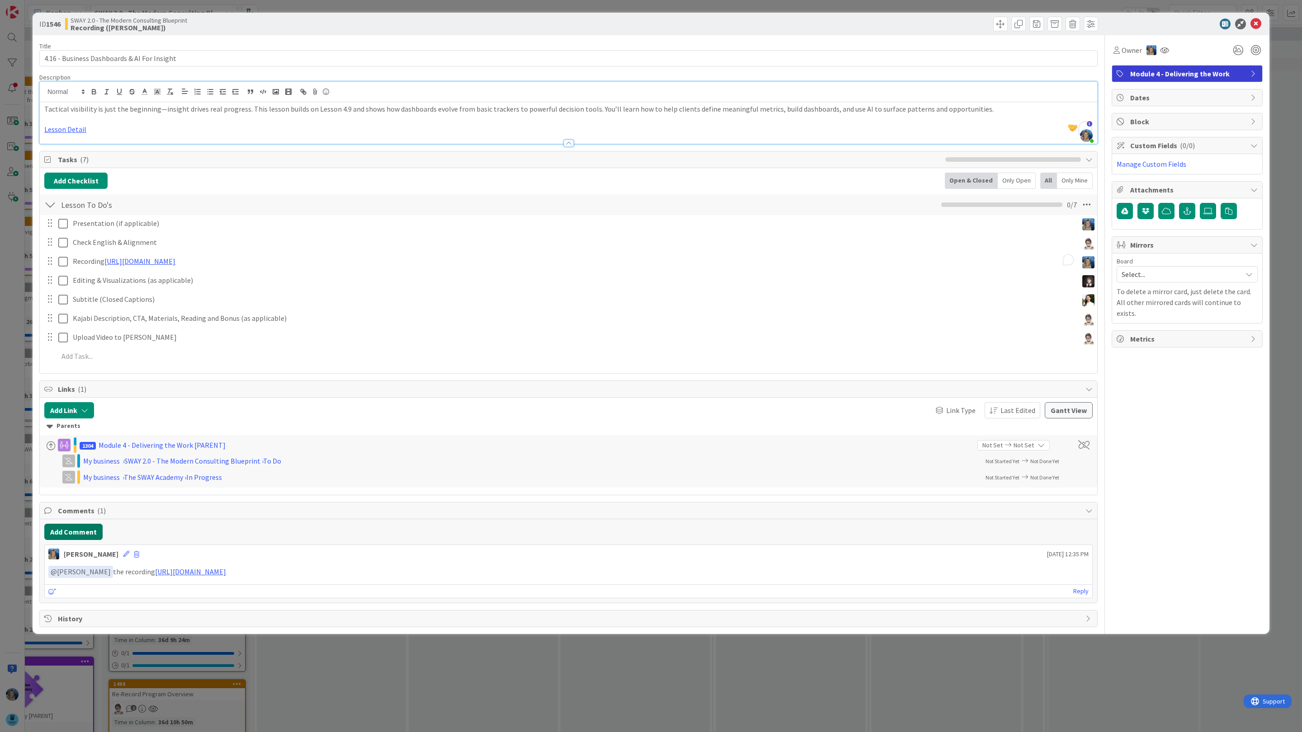
click at [63, 533] on button "Add Comment" at bounding box center [73, 532] width 58 height 16
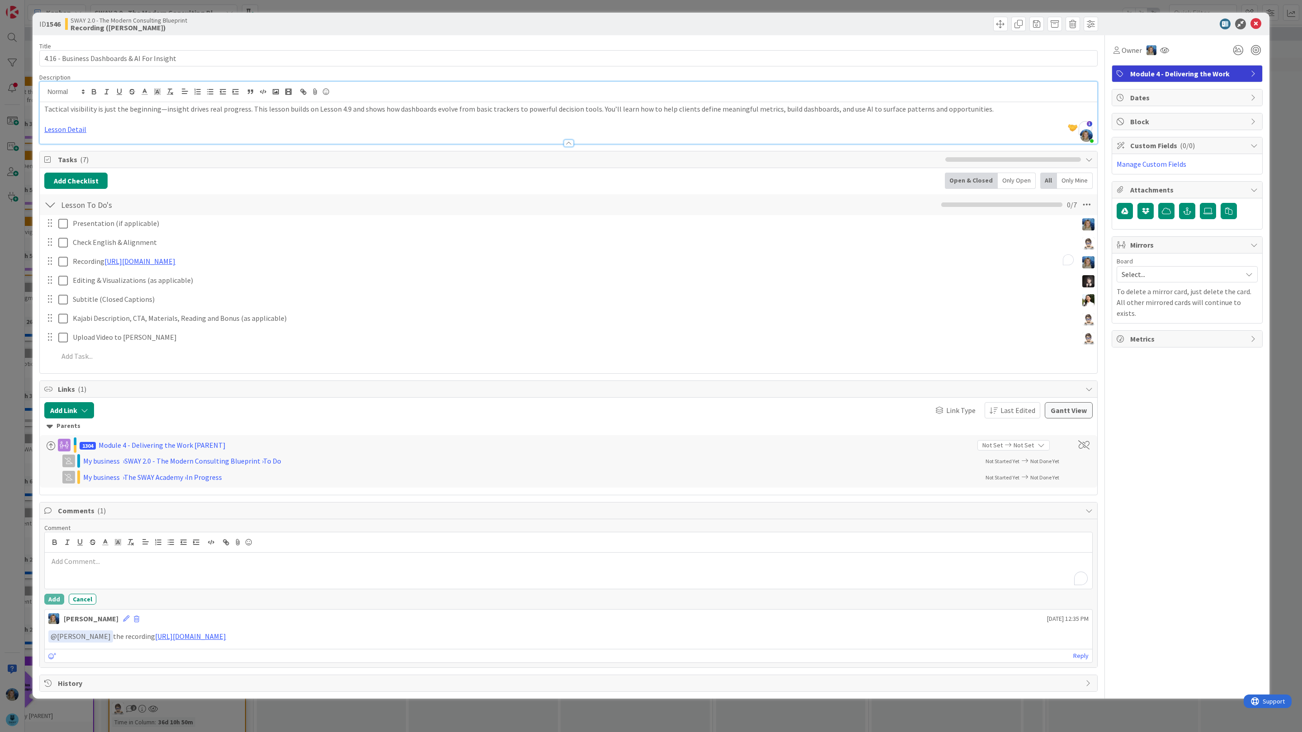
click at [65, 566] on p "To enrich screen reader interactions, please activate Accessibility in Grammarl…" at bounding box center [568, 561] width 1040 height 10
click at [108, 685] on li "[PERSON_NAME]" at bounding box center [121, 682] width 144 height 17
click at [141, 565] on p "﻿ @ Tana Parker ﻿ The business dshboard for sharing with students :-)" at bounding box center [568, 562] width 1040 height 12
click at [179, 582] on div "﻿ @ Tana Parker ﻿ The business dshboard for sharing with students :-)" at bounding box center [568, 571] width 1047 height 36
click at [49, 603] on button "Add" at bounding box center [54, 599] width 20 height 11
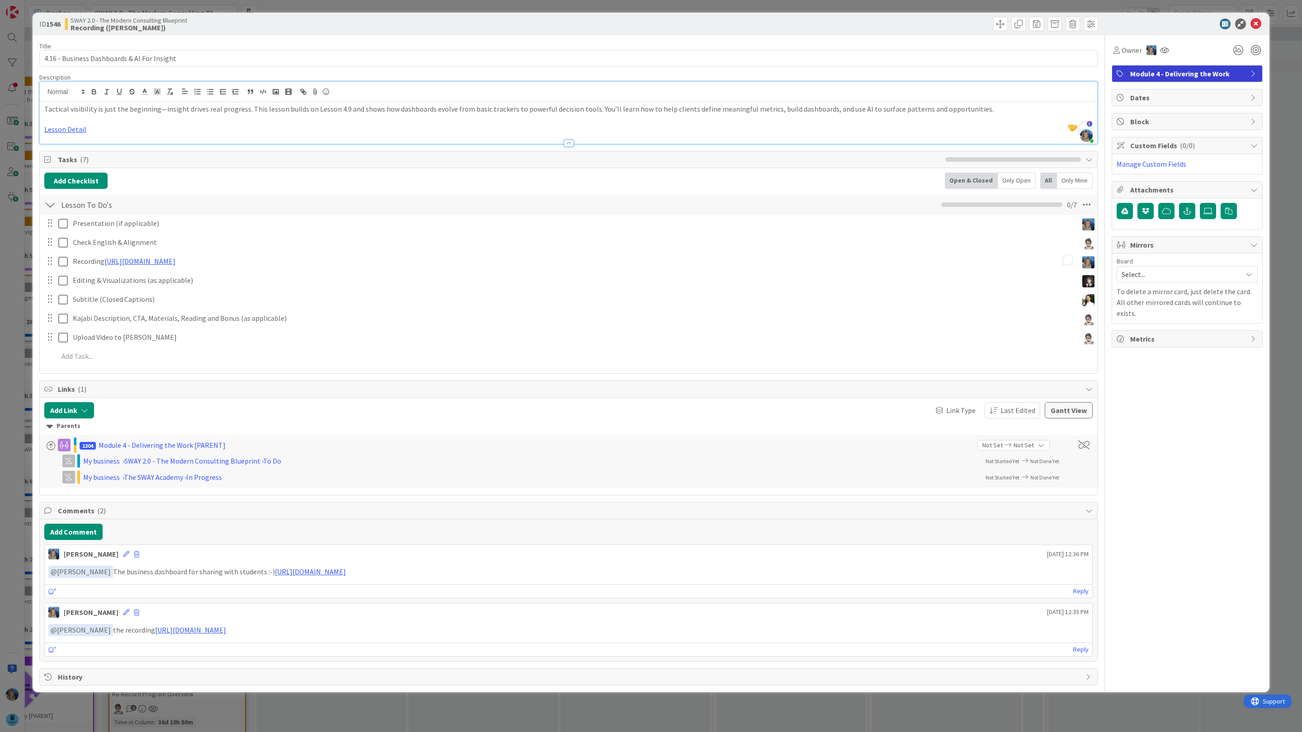
click at [215, 127] on p "Lesson Detail" at bounding box center [568, 129] width 1048 height 10
click at [77, 127] on link "Lesson Detail" at bounding box center [65, 129] width 42 height 9
click at [75, 146] on link "https://docs.google.com/document/d/1X0JZaFvXQvbQgCN0v3py6pZK-jv14njKAkWlbvLKWBM…" at bounding box center [66, 147] width 62 height 12
click at [1258, 23] on icon at bounding box center [1255, 24] width 11 height 11
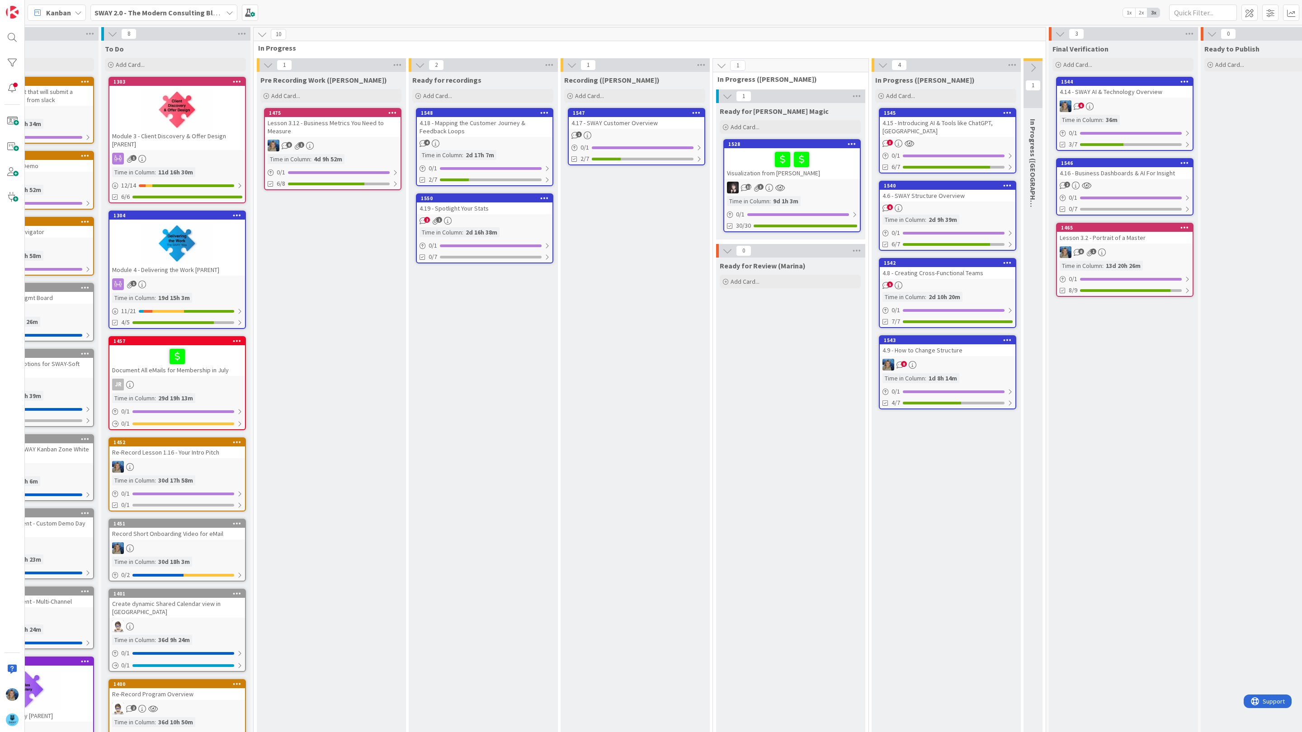
click at [495, 136] on div "4.18 - Mapping the Customer Journey & Feedback Loops" at bounding box center [485, 127] width 136 height 20
click at [495, 136] on div "17 Backlog Add Card... 1529 TP Idea 💡- Create a bot that will submit a suggesti…" at bounding box center [663, 378] width 1277 height 707
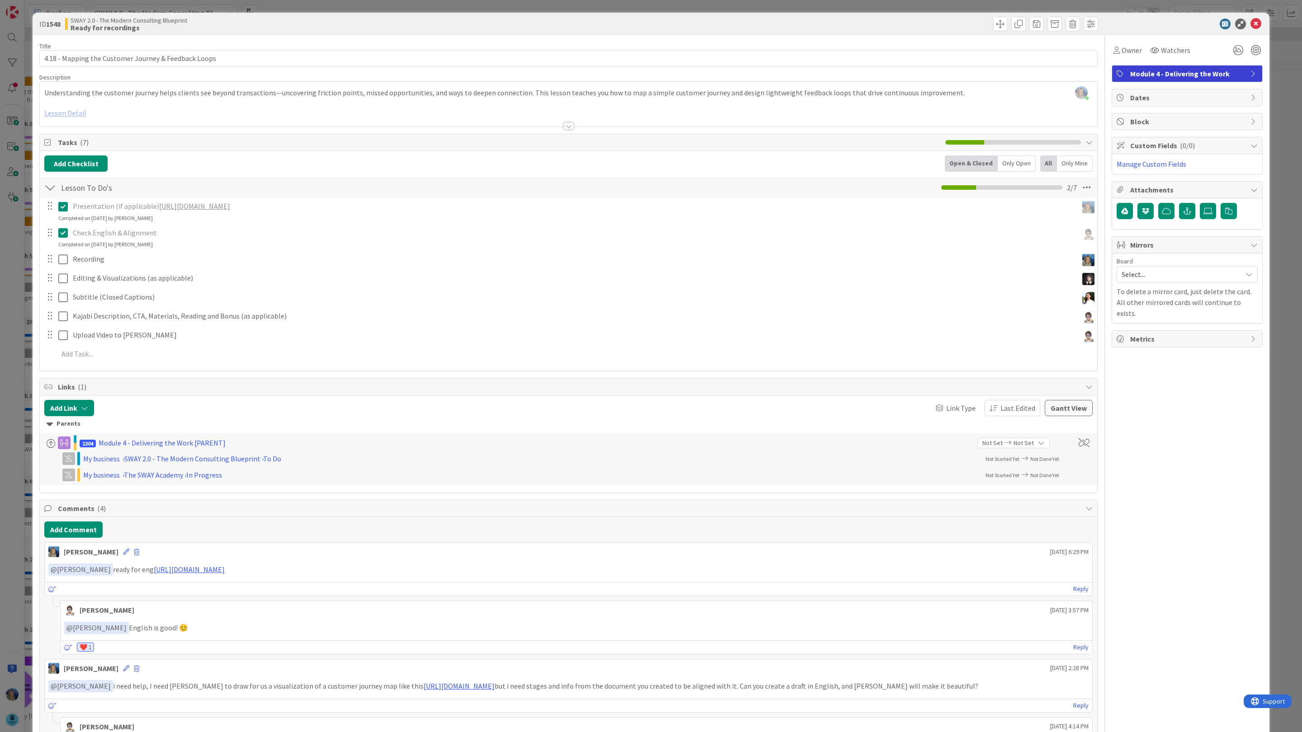
click at [228, 211] on link "[URL][DOMAIN_NAME]" at bounding box center [194, 206] width 71 height 9
click at [1257, 23] on icon at bounding box center [1255, 24] width 11 height 11
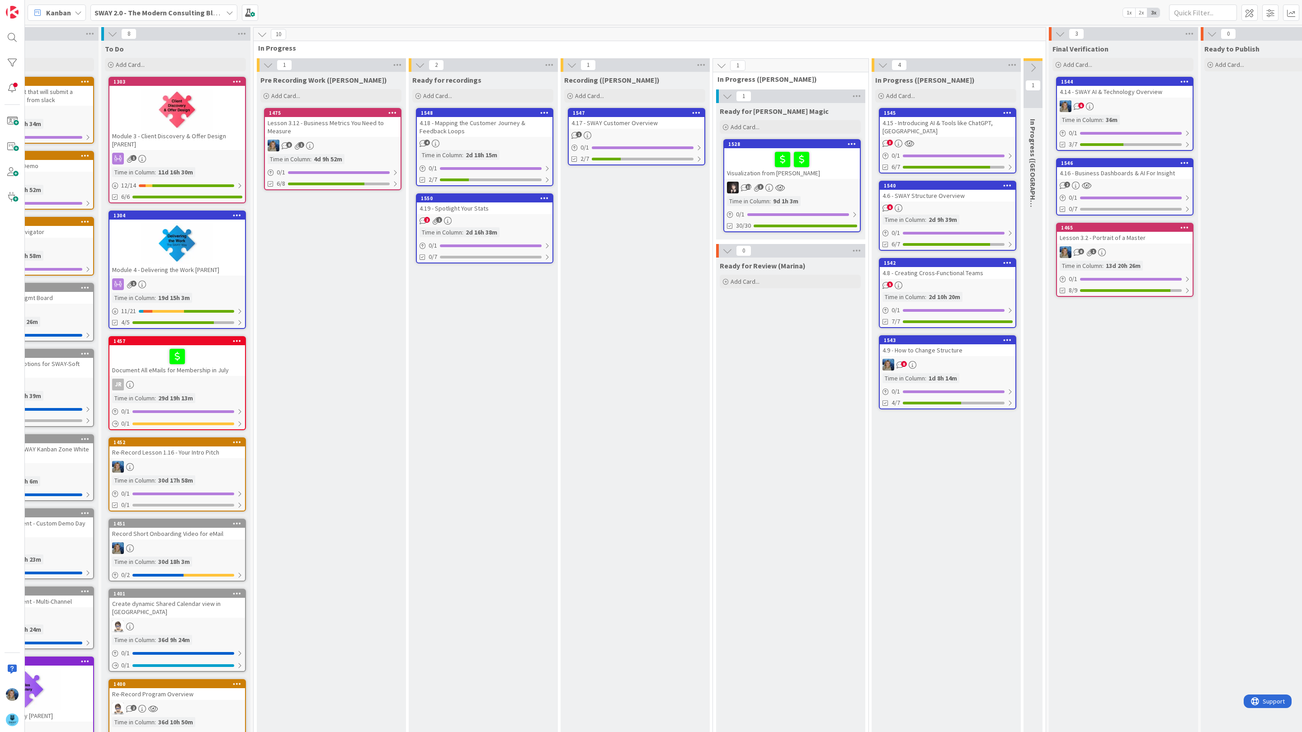
click at [644, 123] on div "4.17 - SWAY Customer Overview" at bounding box center [637, 123] width 136 height 12
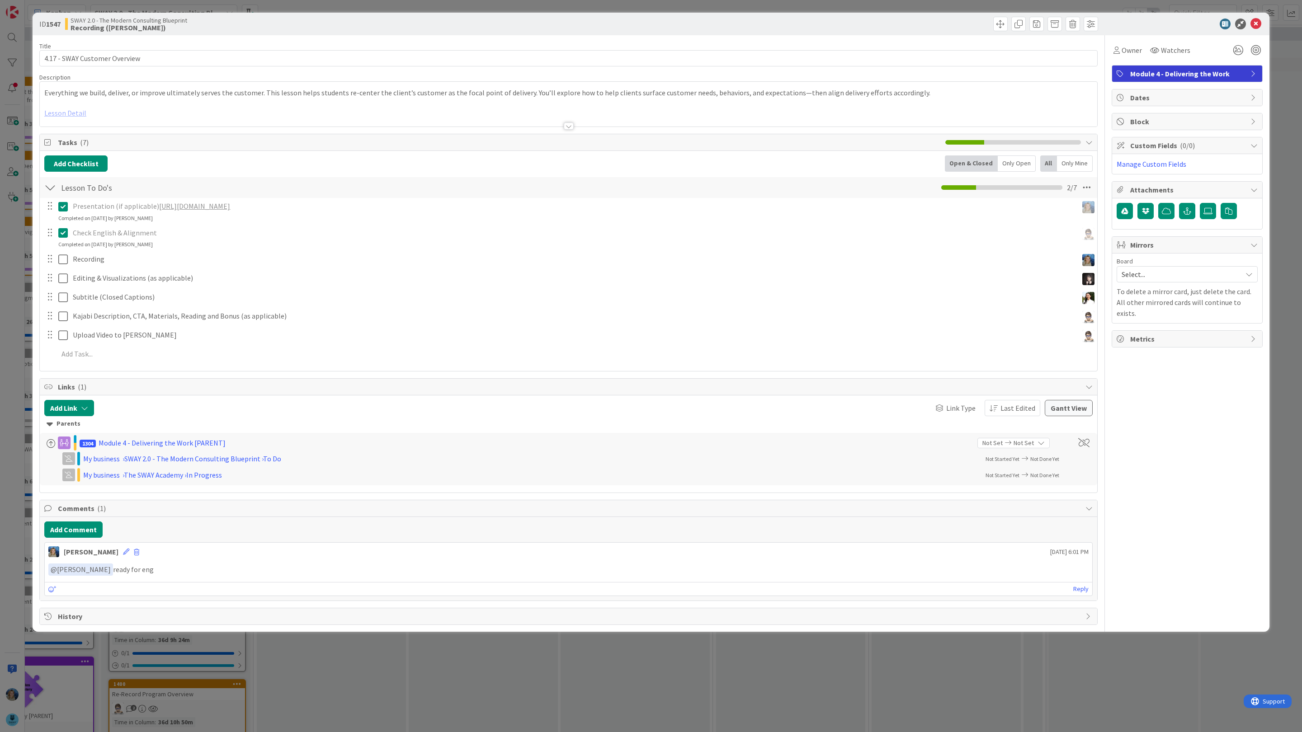
click at [230, 208] on link "[URL][DOMAIN_NAME]" at bounding box center [194, 206] width 71 height 9
drag, startPoint x: 155, startPoint y: 53, endPoint x: 9, endPoint y: 80, distance: 148.6
click at [9, 80] on div "ID 1547 SWAY 2.0 - The Modern Consulting Blueprint Recording (Marina) Title 29 …" at bounding box center [651, 366] width 1302 height 732
click at [1256, 25] on icon at bounding box center [1255, 24] width 11 height 11
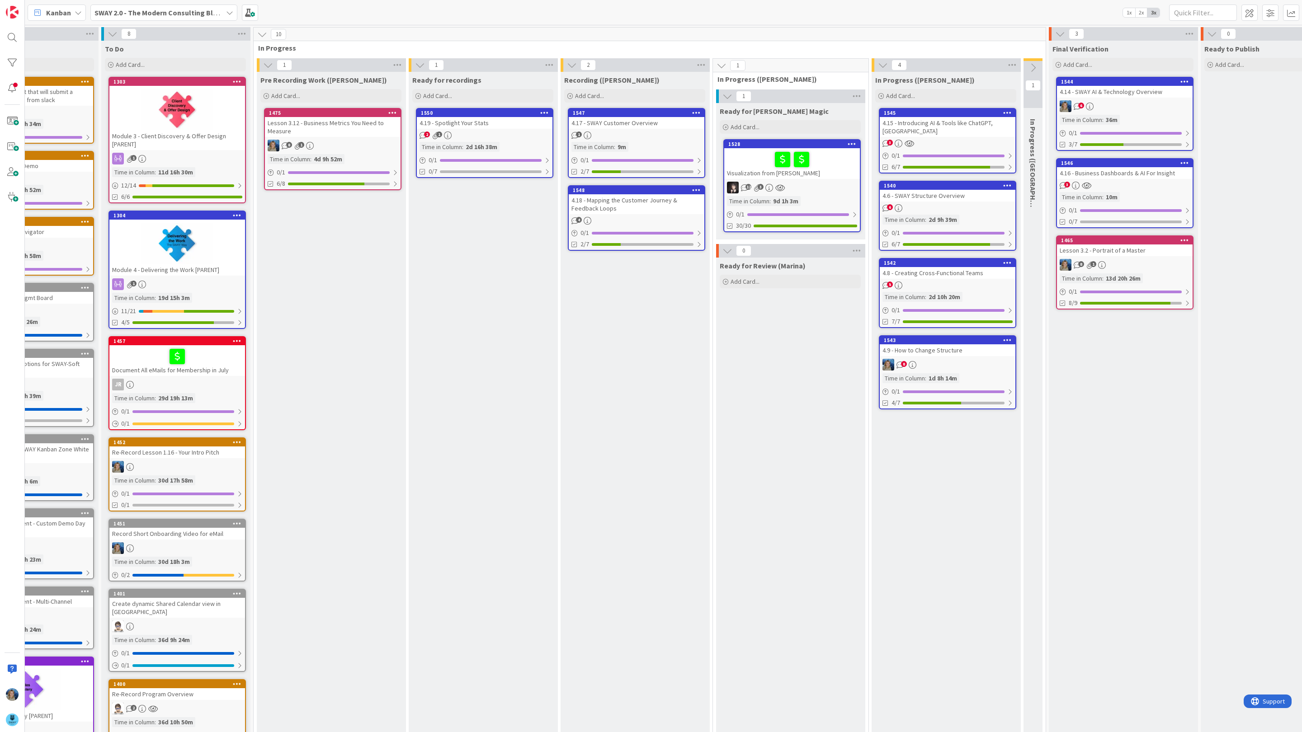
click at [661, 212] on div "4.18 - Mapping the Customer Journey & Feedback Loops" at bounding box center [637, 204] width 136 height 20
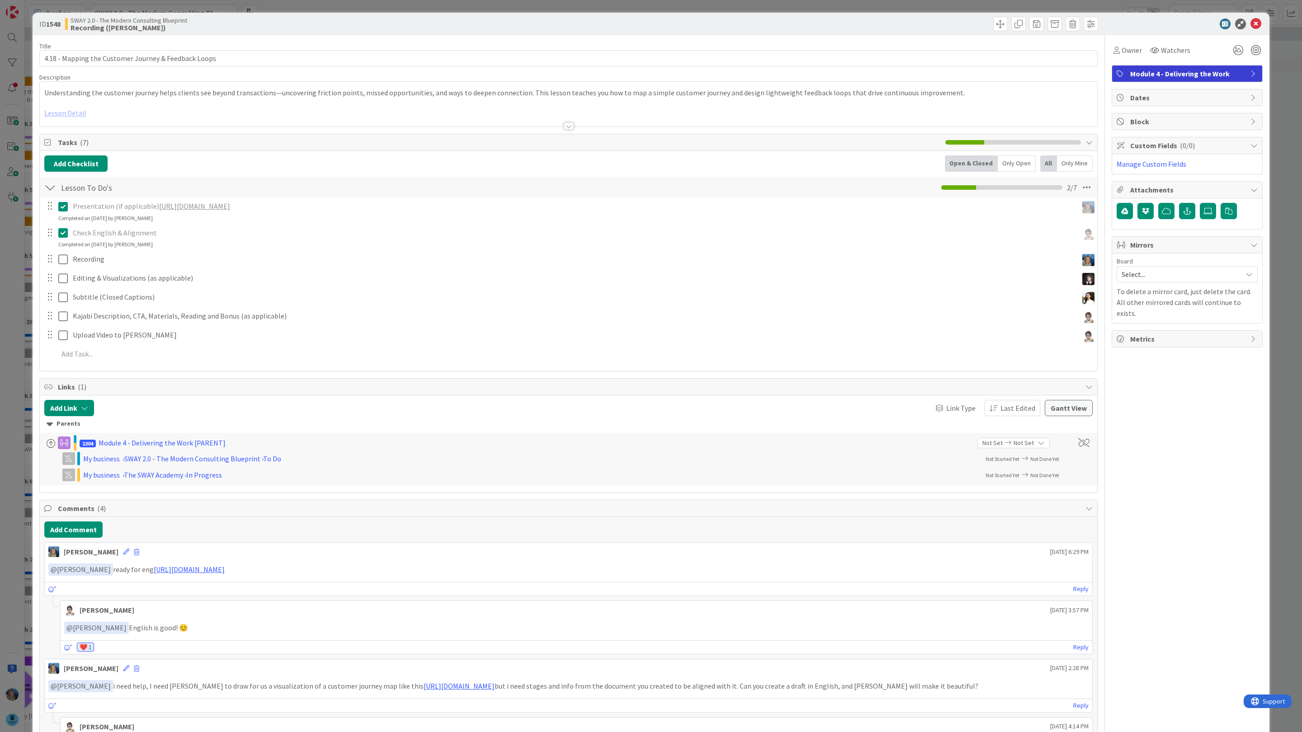
click at [230, 209] on link "[URL][DOMAIN_NAME]" at bounding box center [194, 206] width 71 height 9
click at [1258, 21] on icon at bounding box center [1255, 24] width 11 height 11
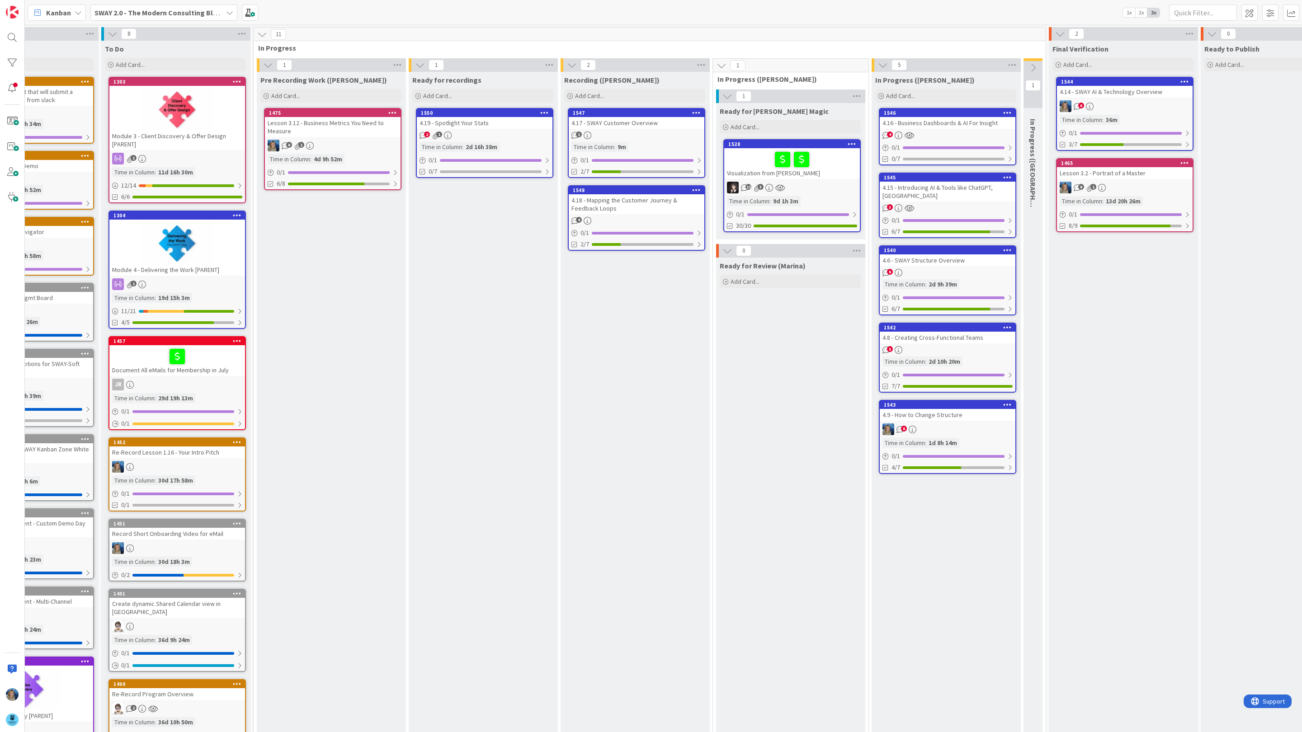
click at [600, 205] on div "4.18 - Mapping the Customer Journey & Feedback Loops" at bounding box center [637, 204] width 136 height 20
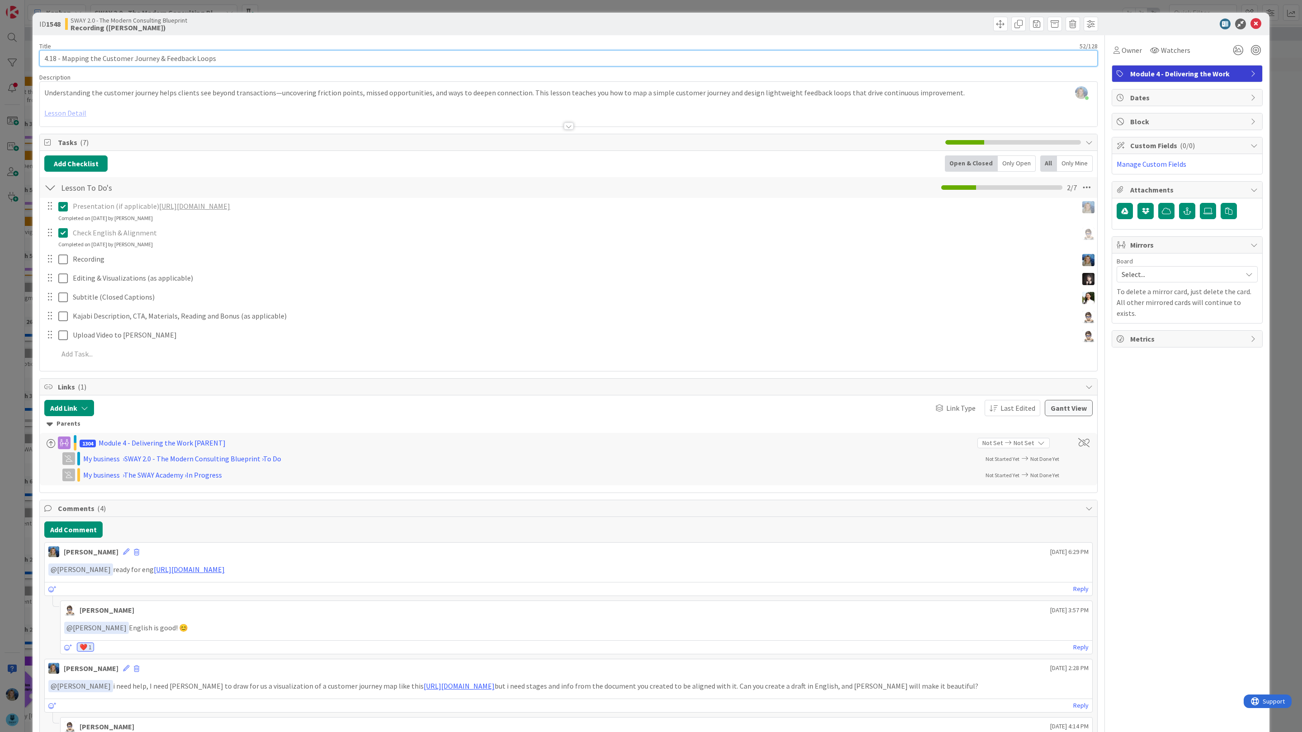
drag, startPoint x: 232, startPoint y: 57, endPoint x: 37, endPoint y: 54, distance: 195.3
click at [37, 54] on div "ID 1548 SWAY 2.0 - The Modern Consulting Blueprint Recording (Marina) Title 52 …" at bounding box center [651, 420] width 1237 height 814
click at [1255, 22] on icon at bounding box center [1255, 24] width 11 height 11
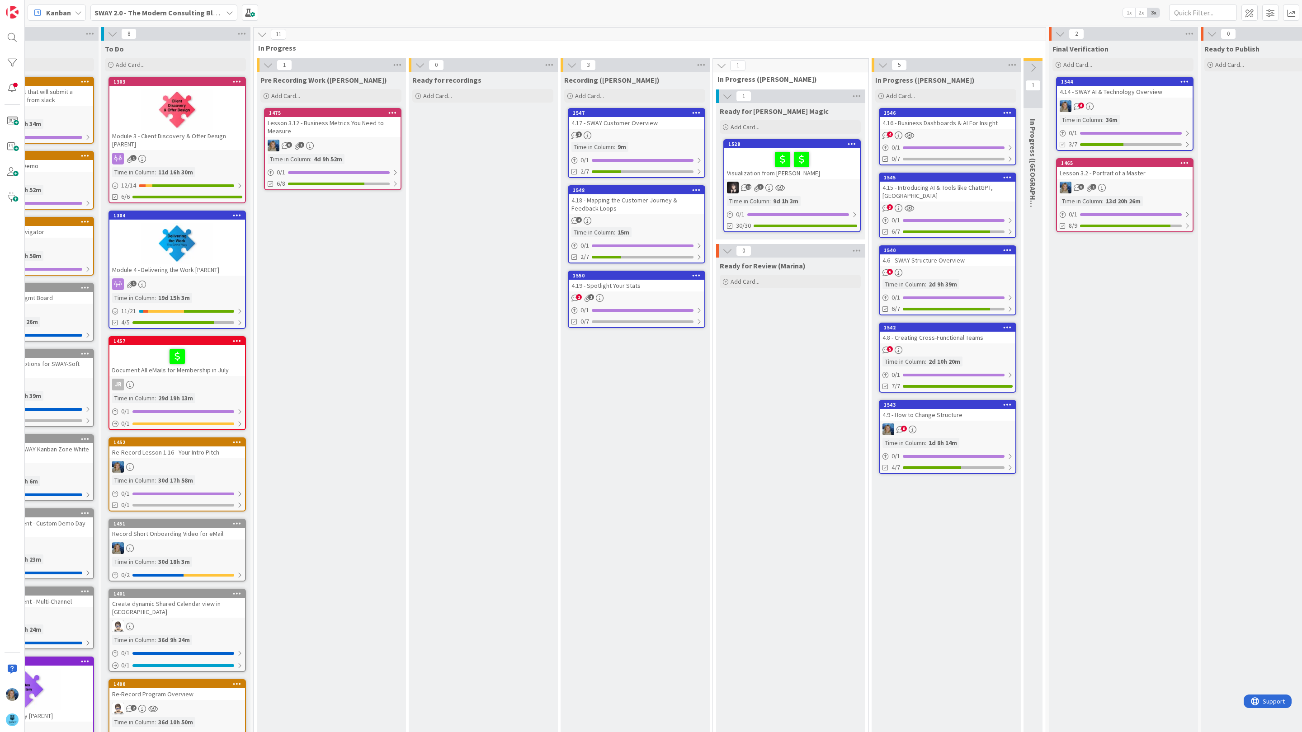
click at [630, 291] on link "1550 4.19 - Spotlight Your Stats 2 1 0 / 1 0/7" at bounding box center [636, 299] width 137 height 57
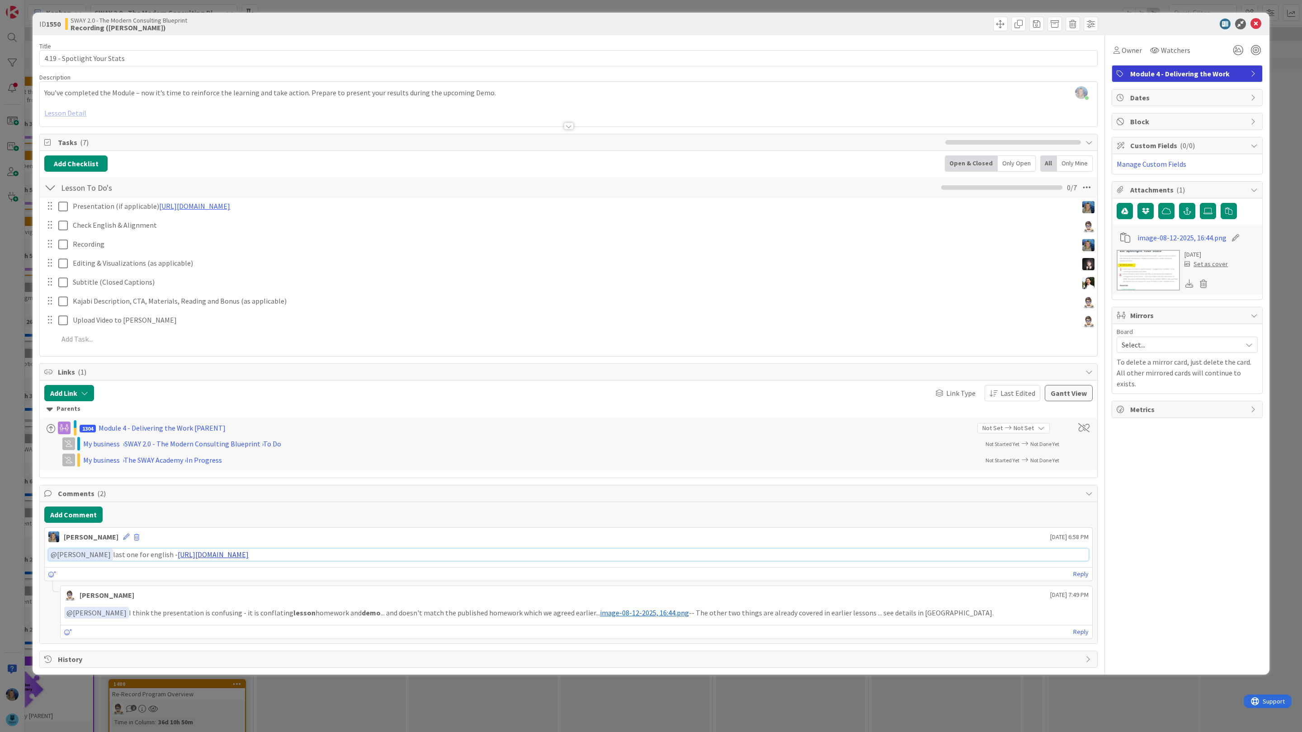
click at [236, 559] on link "https://gamma.app/docs/420-Spotlight-Your-Stats-wp291t8a028q2yg" at bounding box center [213, 554] width 71 height 9
drag, startPoint x: 135, startPoint y: 56, endPoint x: 38, endPoint y: 56, distance: 97.2
click at [38, 56] on div "ID 1550 SWAY 2.0 - The Modern Consulting Blueprint Recording (Marina) Title 27 …" at bounding box center [651, 344] width 1237 height 662
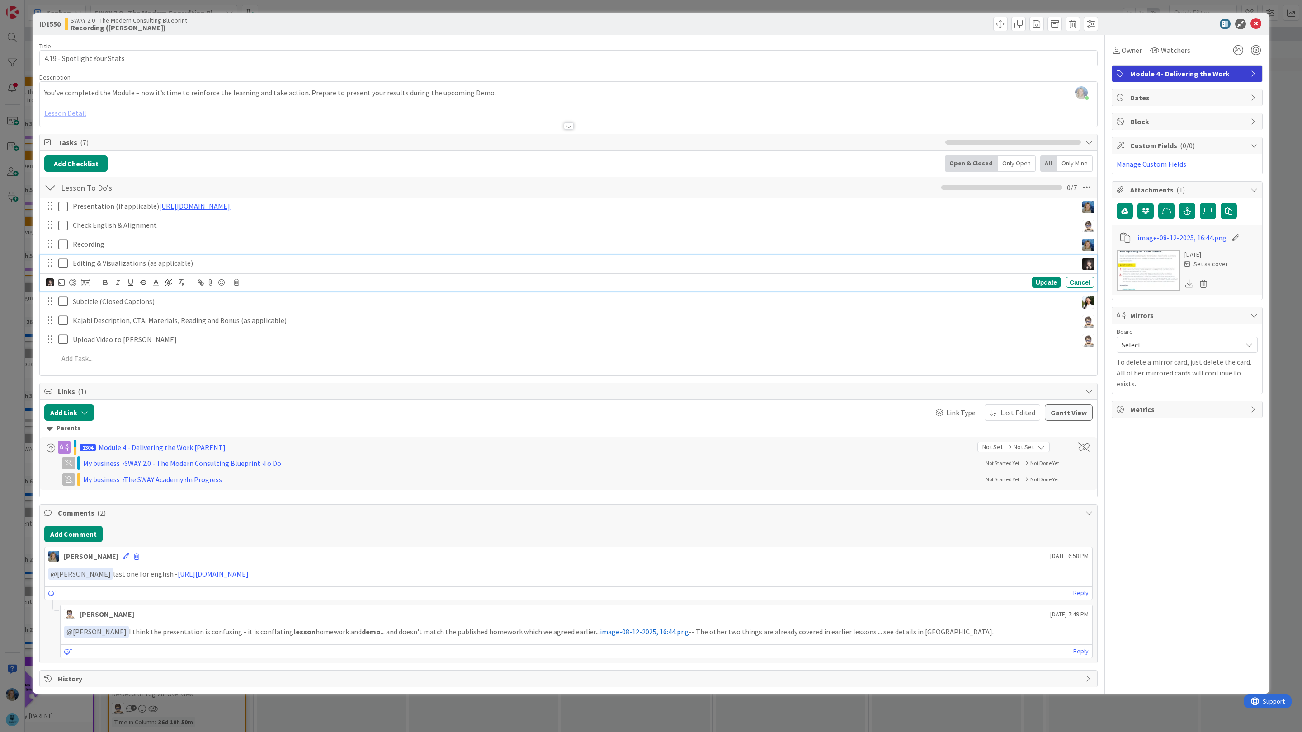
click at [212, 262] on p "Editing & Visualizations (as applicable)" at bounding box center [573, 263] width 1001 height 10
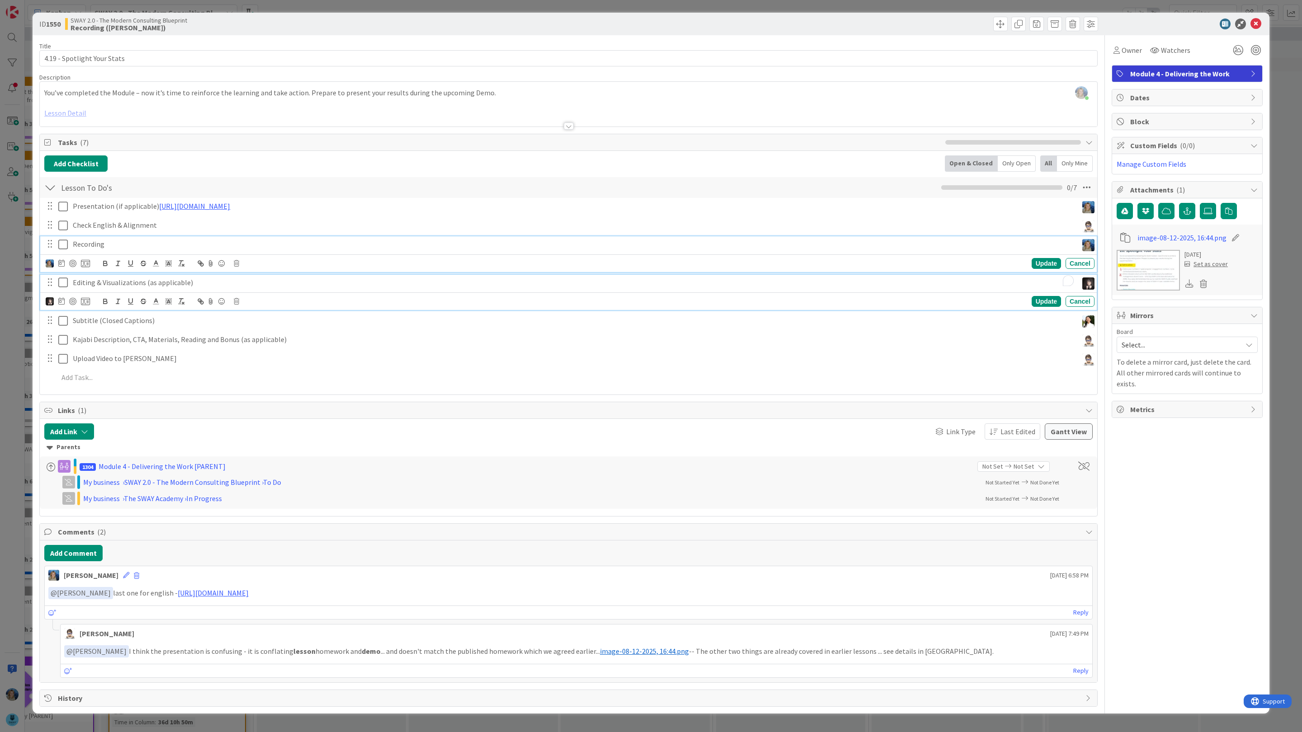
click at [180, 244] on p "Recording" at bounding box center [573, 244] width 1001 height 10
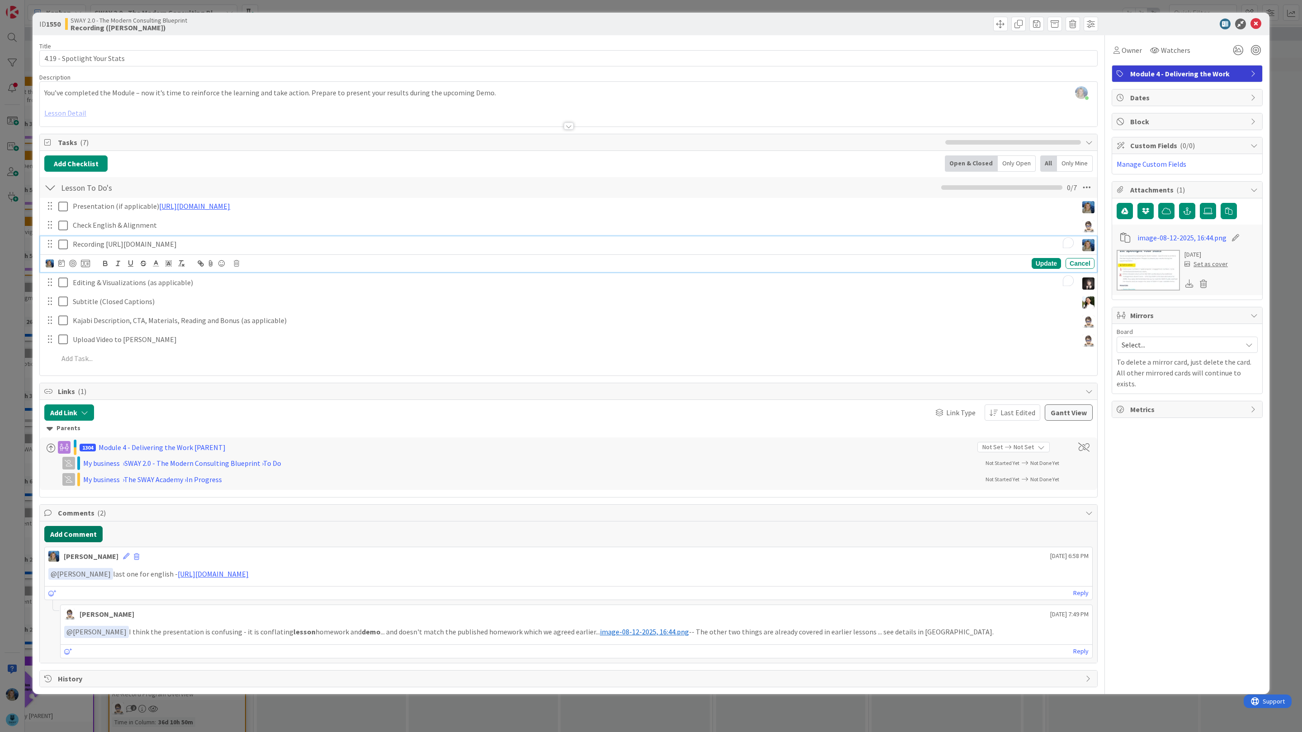
click at [76, 539] on button "Add Comment" at bounding box center [73, 534] width 58 height 16
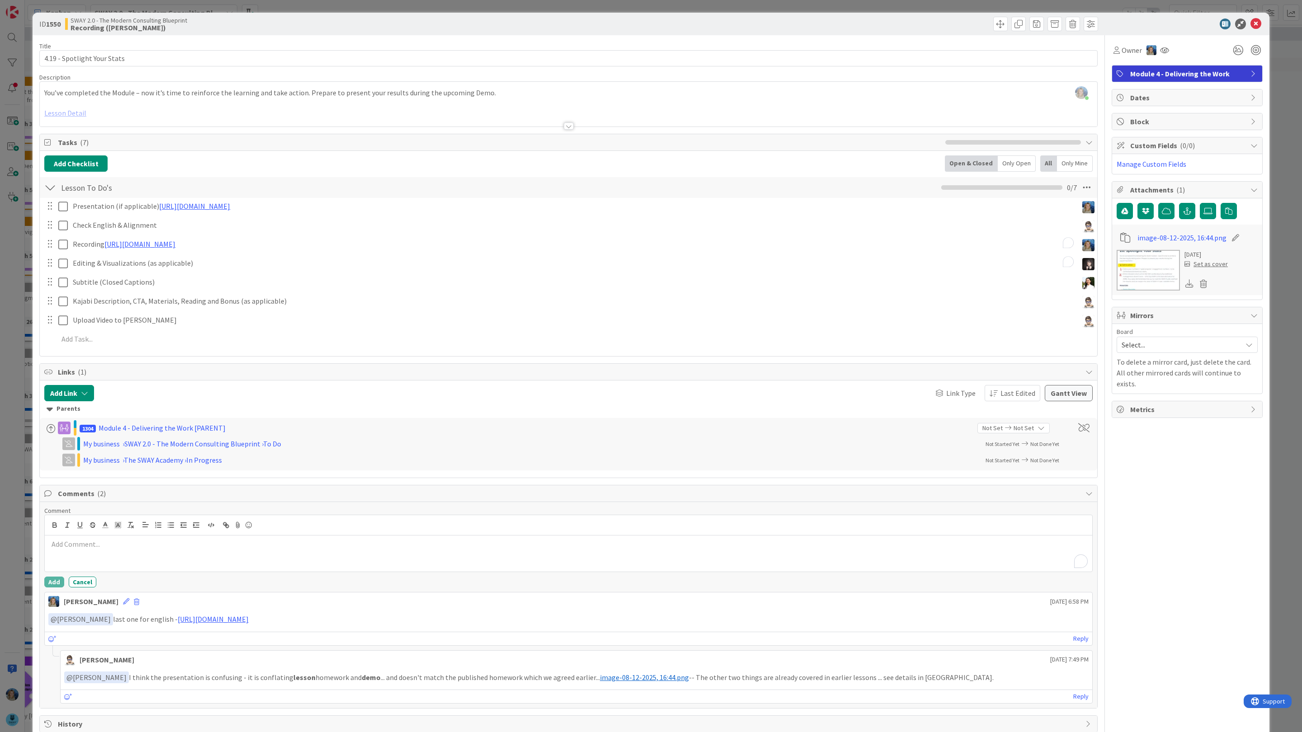
click at [80, 559] on div "To enrich screen reader interactions, please activate Accessibility in Grammarl…" at bounding box center [568, 554] width 1047 height 36
click at [108, 665] on li "[PERSON_NAME]" at bounding box center [121, 665] width 144 height 17
click at [178, 548] on p "﻿ @ Tana Parker ﻿ ready, let me knos what ypu think - https://www.veed.io/view/…" at bounding box center [568, 545] width 1040 height 12
click at [180, 546] on p "﻿ @ Tana Parker ﻿ ready, let me knos what ypu think - https://www.veed.io/view/…" at bounding box center [568, 545] width 1040 height 12
click at [56, 582] on button "Add" at bounding box center [54, 582] width 20 height 11
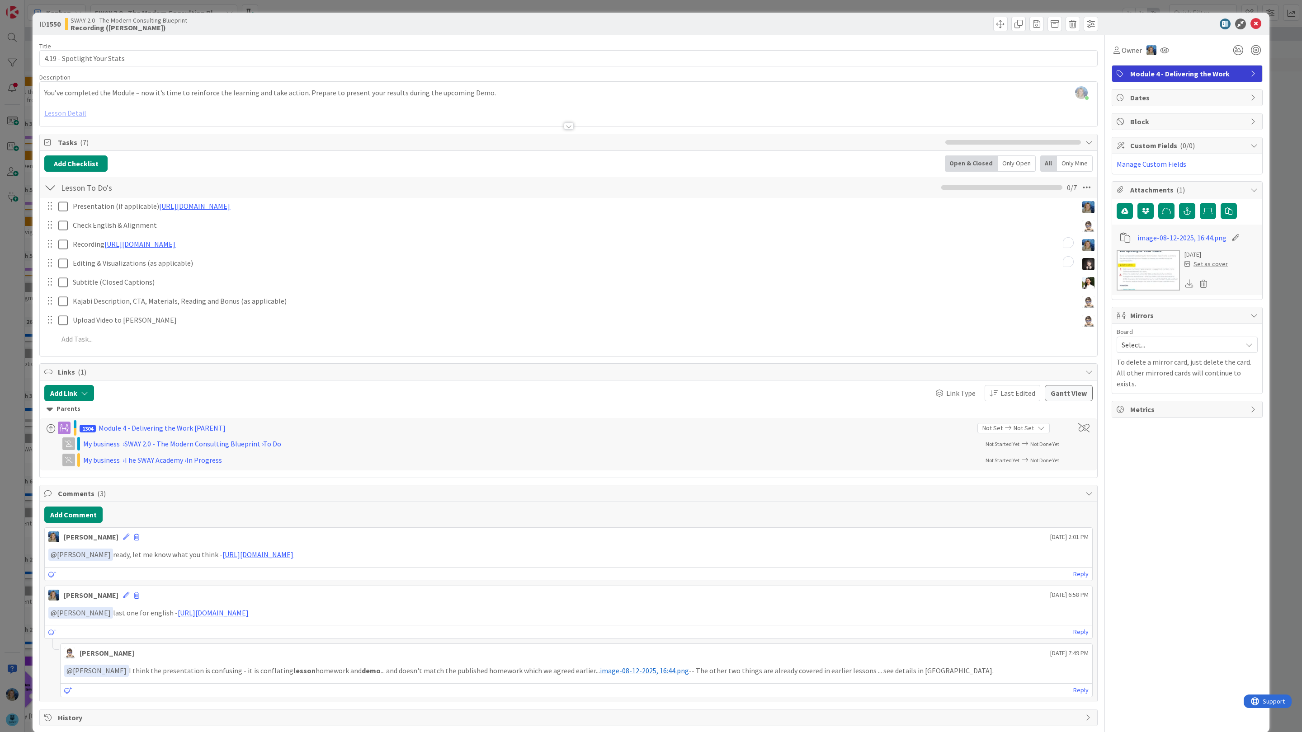
click at [229, 179] on div "Lesson To Do's Checklist Name 14 / 64 Lesson To Do's 0 / 7" at bounding box center [568, 187] width 1057 height 21
click at [1289, 117] on div "ID 1550 SWAY 2.0 - The Modern Consulting Blueprint Recording (Marina) Title 27 …" at bounding box center [651, 366] width 1302 height 732
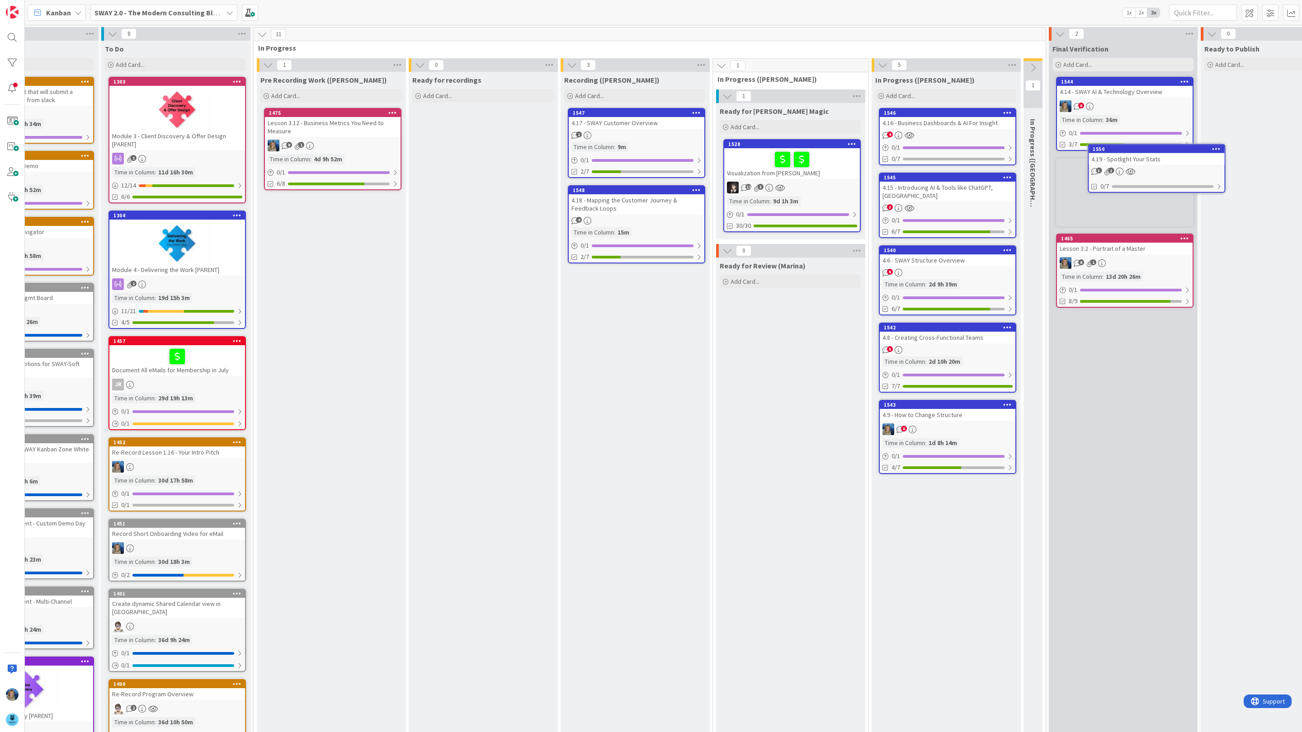
scroll to position [0, 80]
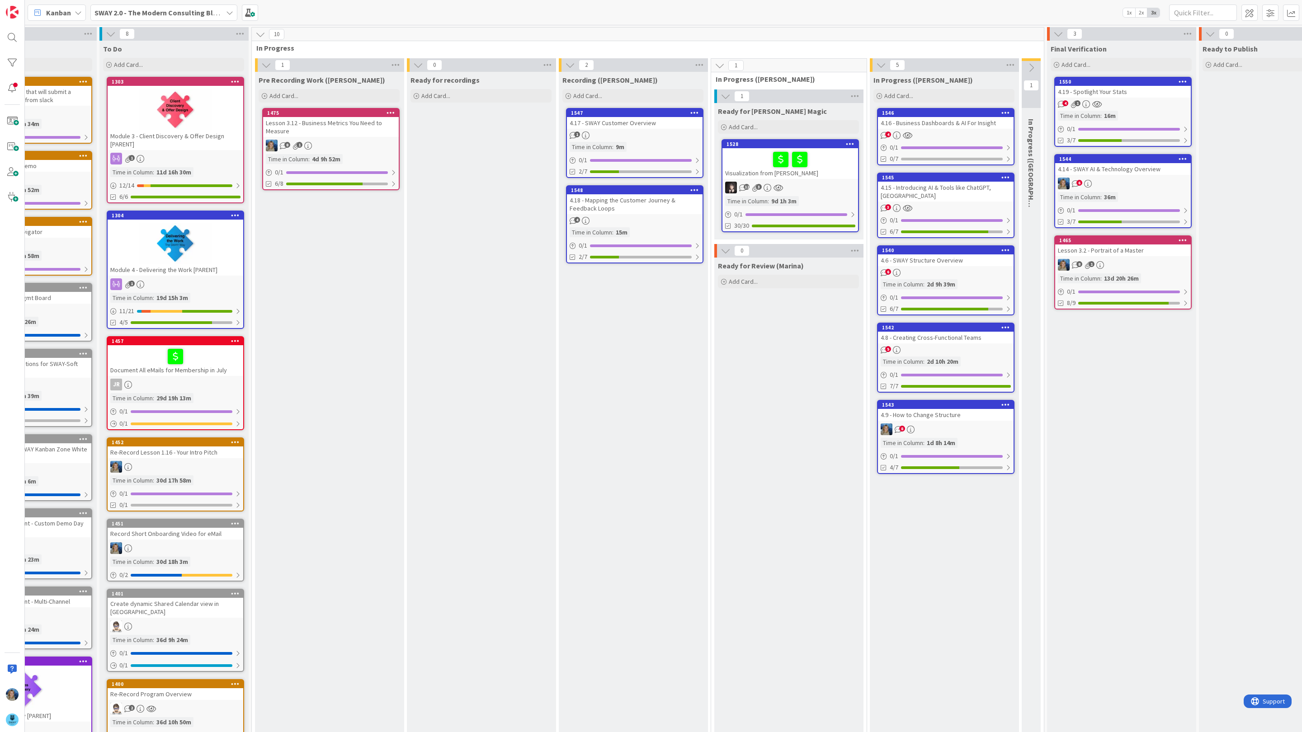
click at [666, 129] on div "4.17 - SWAY Customer Overview" at bounding box center [635, 123] width 136 height 12
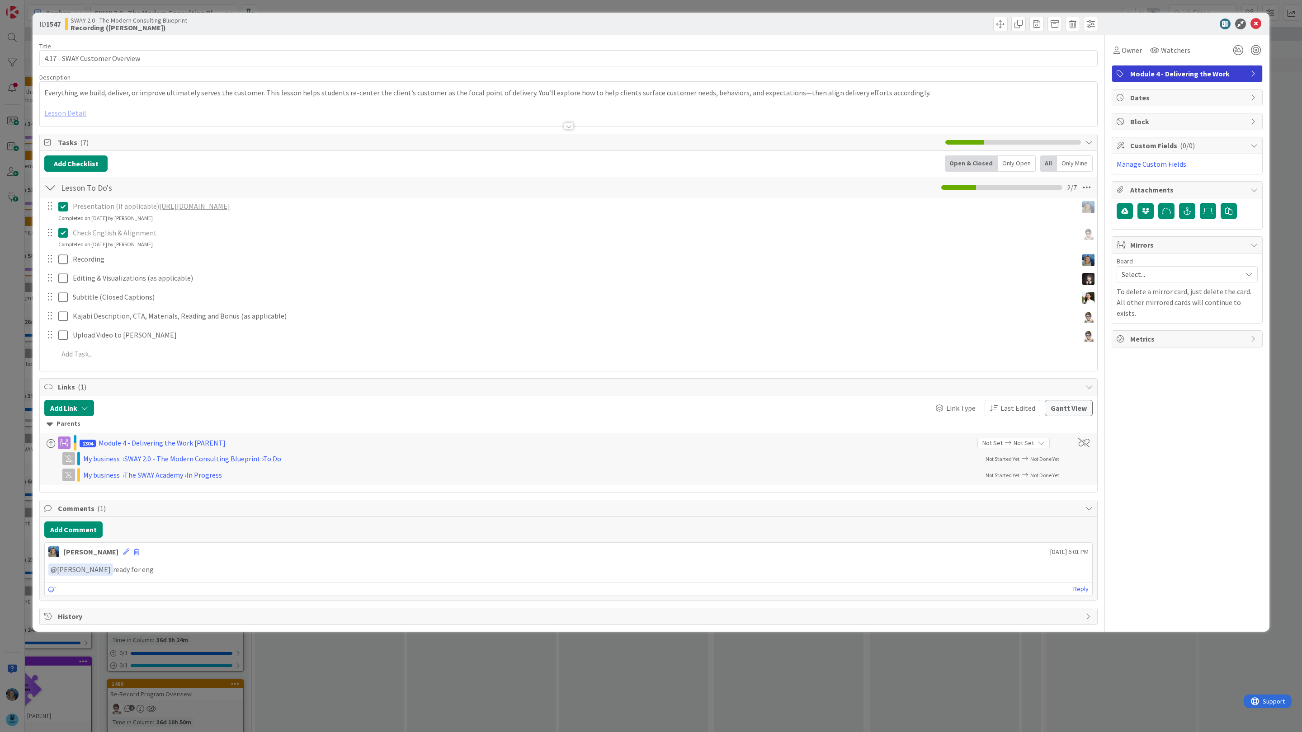
click at [156, 271] on div "Presentation (if applicable) https://gamma.app/docs/SWAY-Customer-Overview-uq13…" at bounding box center [568, 282] width 1048 height 168
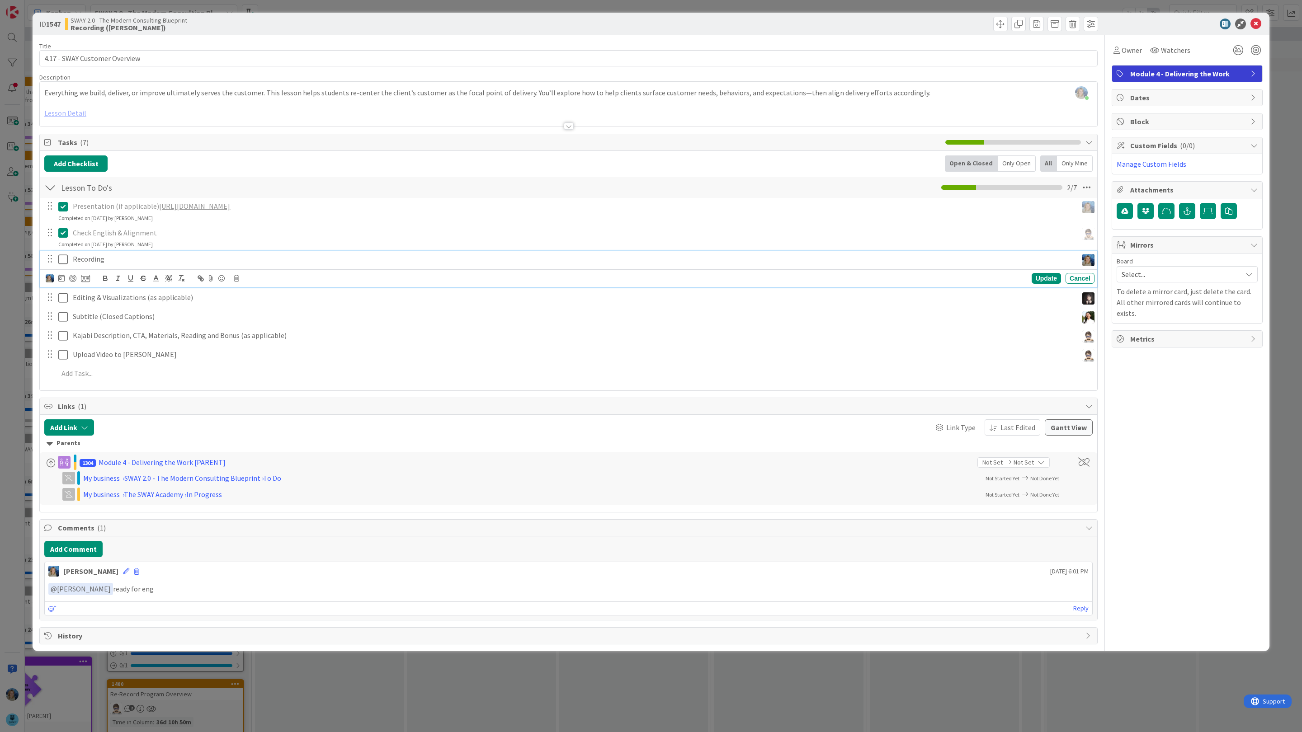
click at [152, 261] on p "Recording" at bounding box center [573, 259] width 1001 height 10
click at [78, 550] on button "Add Comment" at bounding box center [73, 549] width 58 height 16
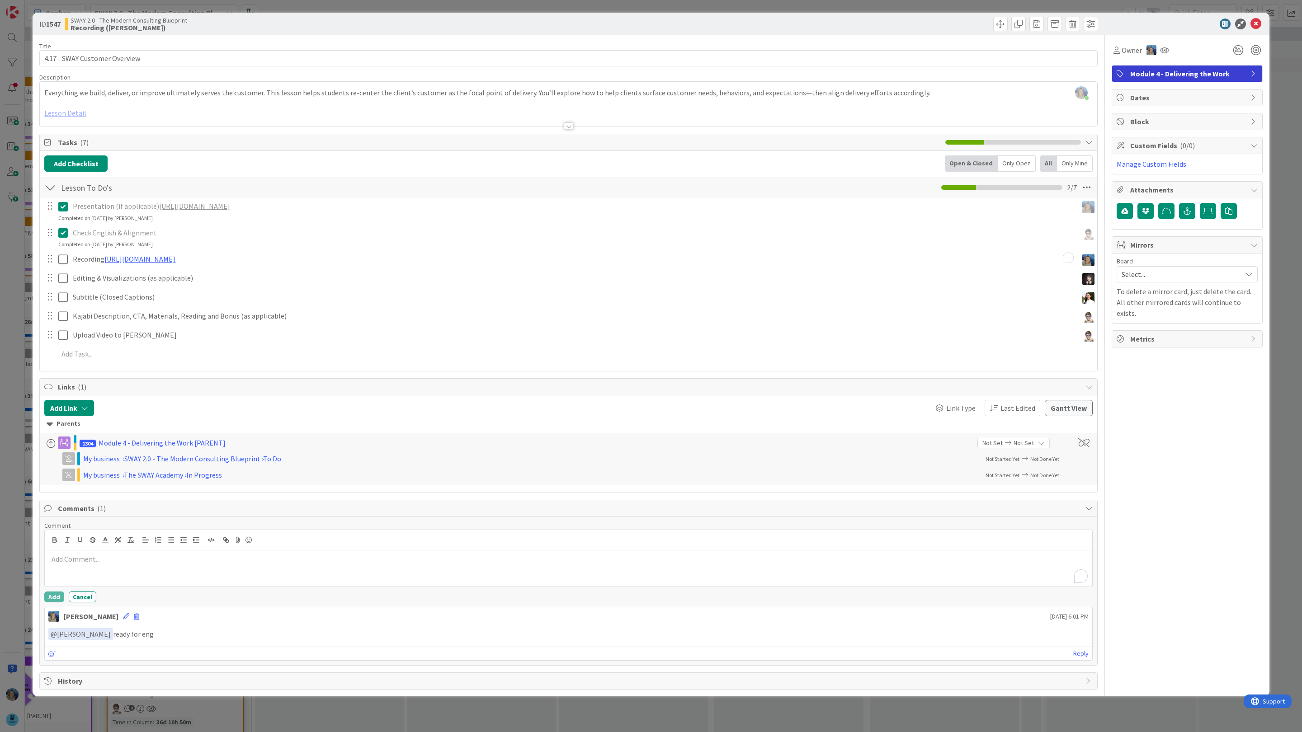
click at [80, 564] on p "To enrich screen reader interactions, please activate Accessibility in Grammarl…" at bounding box center [568, 559] width 1040 height 10
click at [100, 689] on li "[PERSON_NAME]" at bounding box center [121, 680] width 144 height 17
click at [56, 601] on button "Add" at bounding box center [54, 597] width 20 height 11
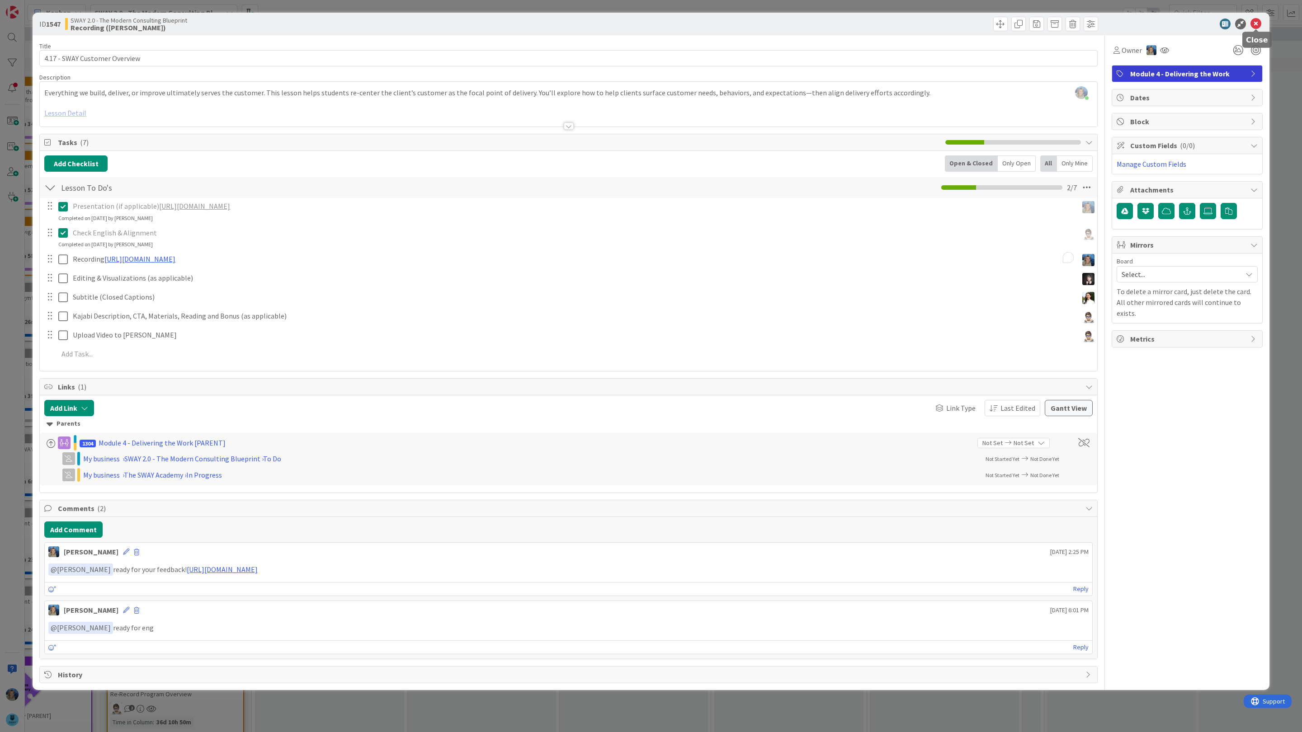
click at [1254, 24] on icon at bounding box center [1255, 24] width 11 height 11
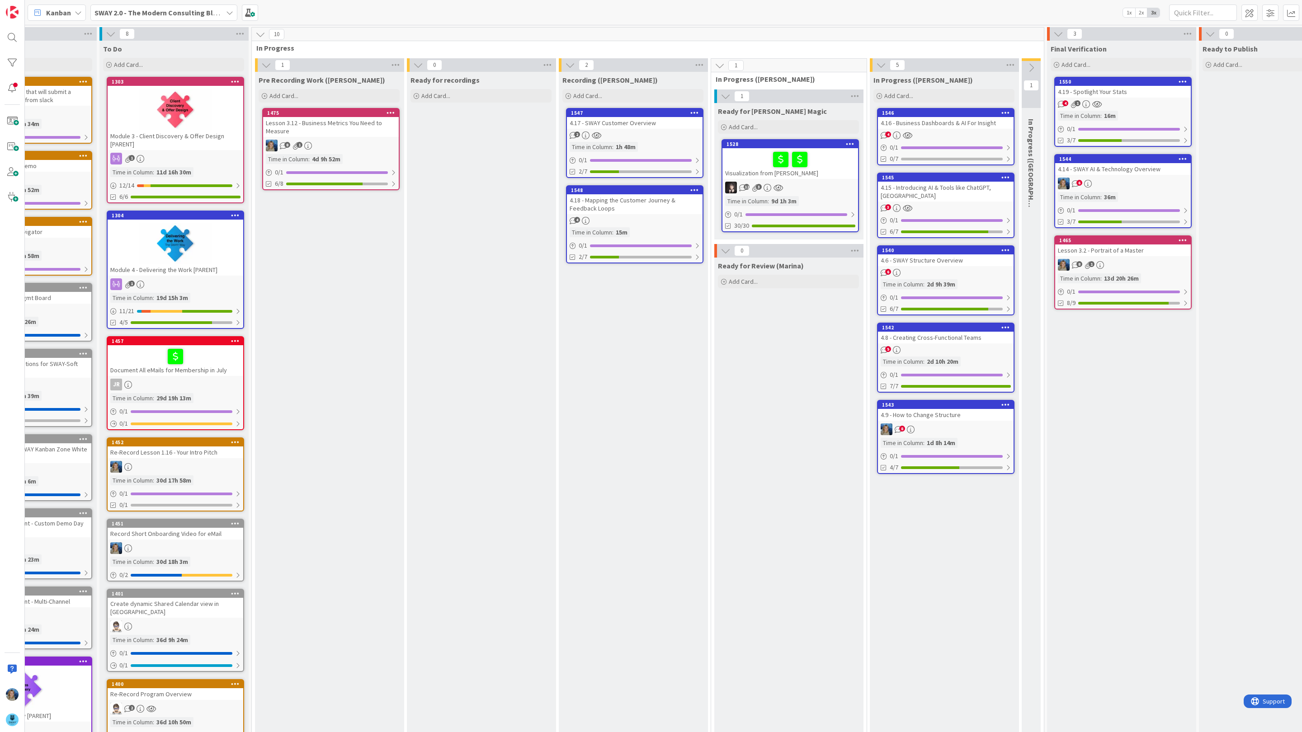
click at [661, 133] on div "2" at bounding box center [635, 136] width 136 height 8
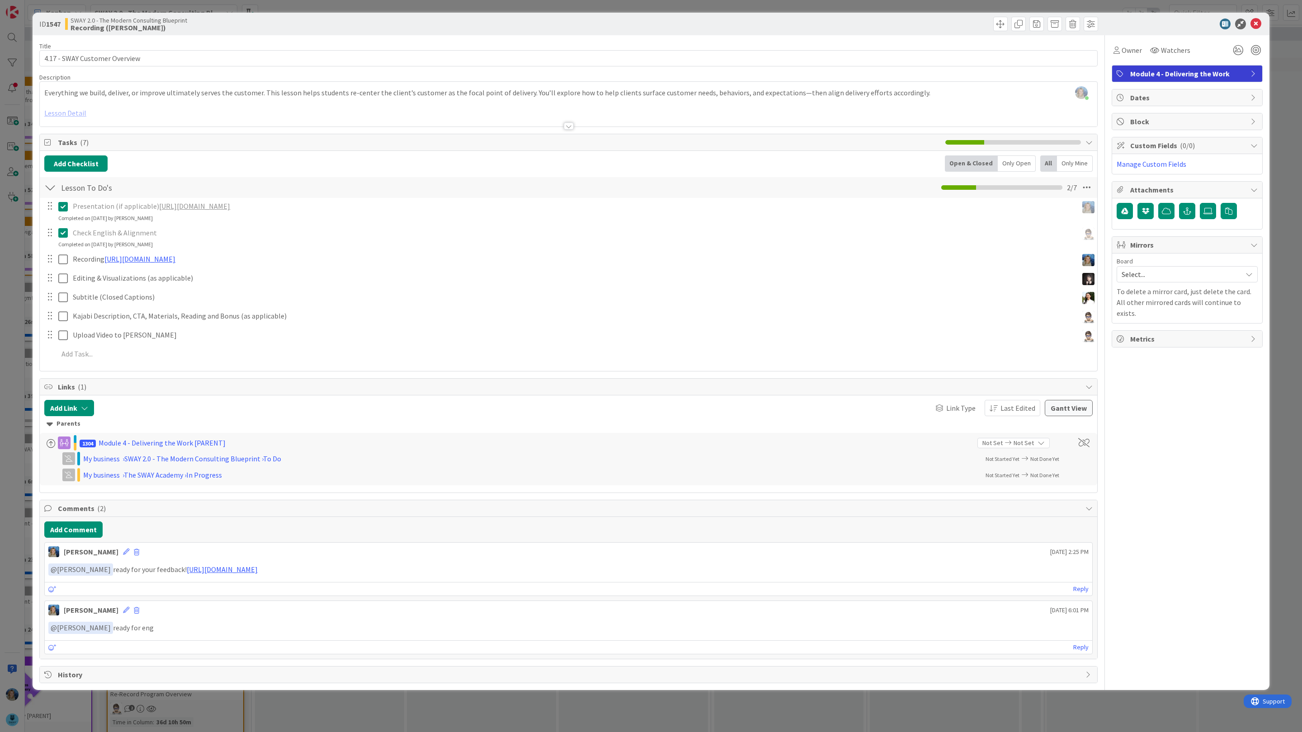
click at [1285, 118] on div "ID 1547 SWAY 2.0 - The Modern Consulting Blueprint Recording (Marina) Title 29 …" at bounding box center [651, 366] width 1302 height 732
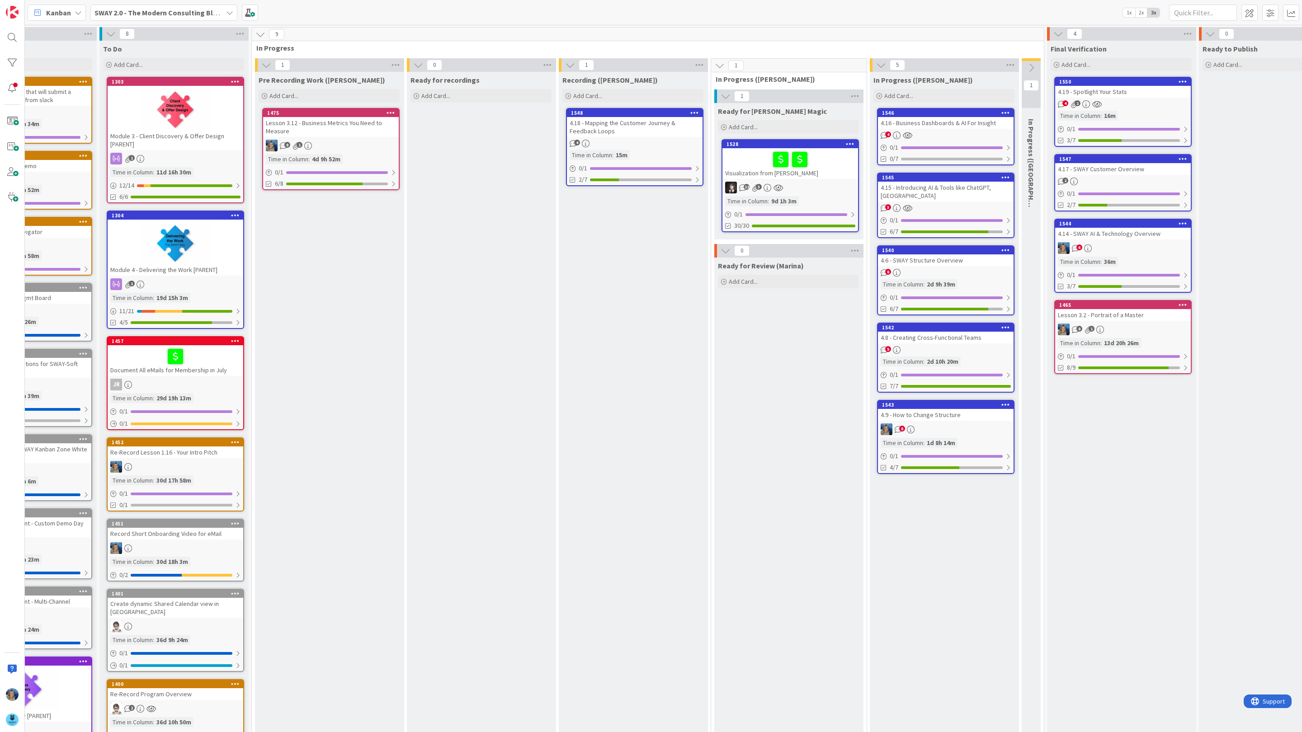
click at [643, 131] on div "4.18 - Mapping the Customer Journey & Feedback Loops" at bounding box center [635, 127] width 136 height 20
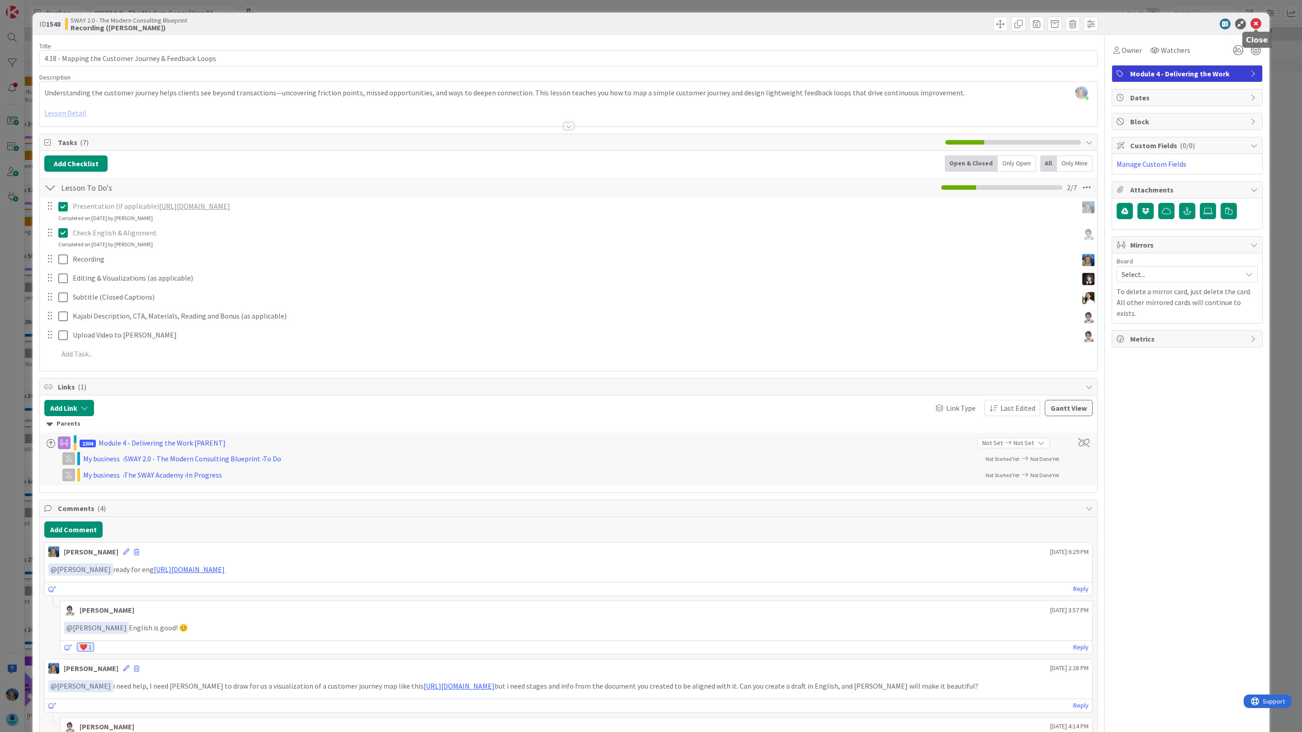
click at [1255, 23] on icon at bounding box center [1255, 24] width 11 height 11
